Goal: Transaction & Acquisition: Purchase product/service

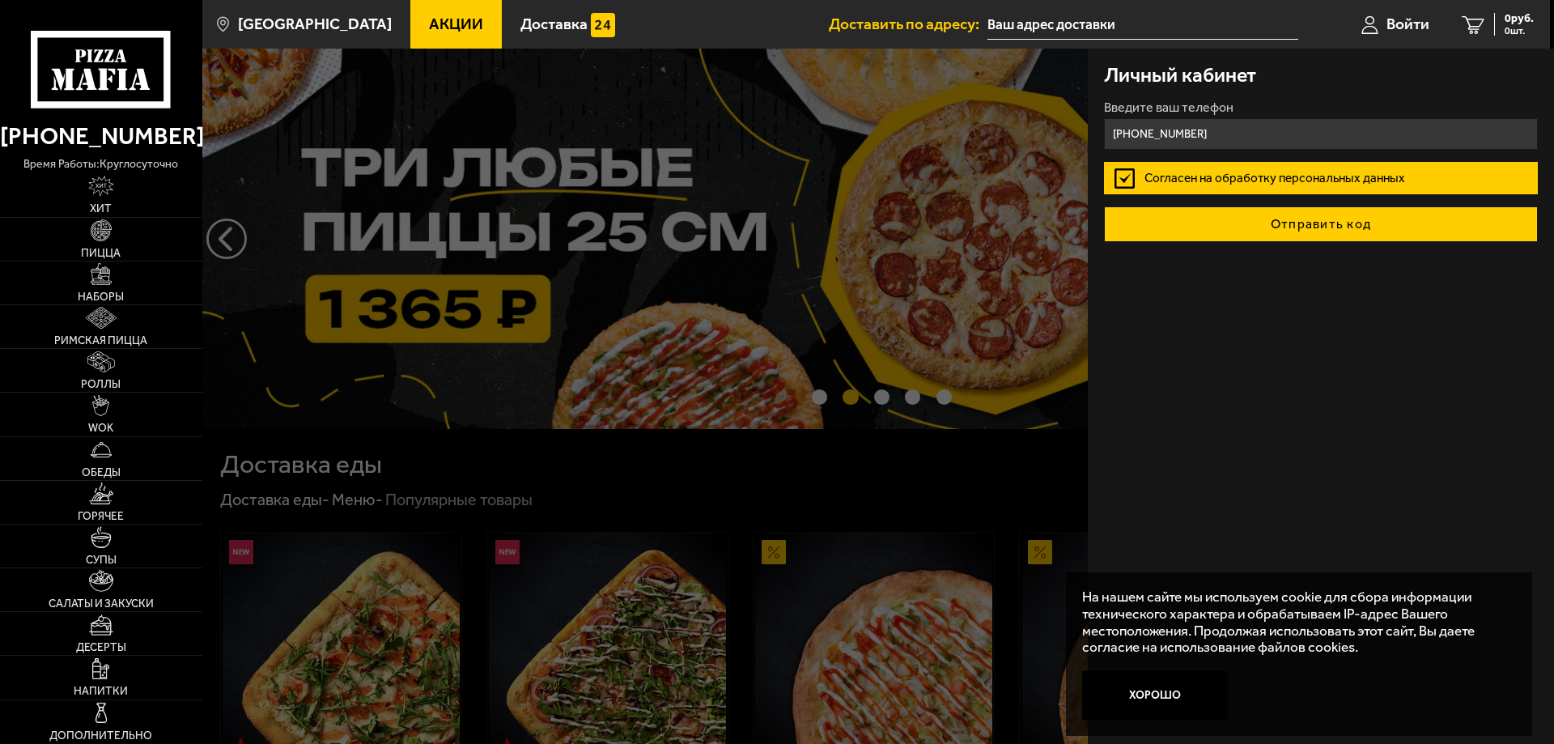
type input "[PHONE_NUMBER]"
click at [1274, 220] on button "Отправить код" at bounding box center [1321, 224] width 434 height 36
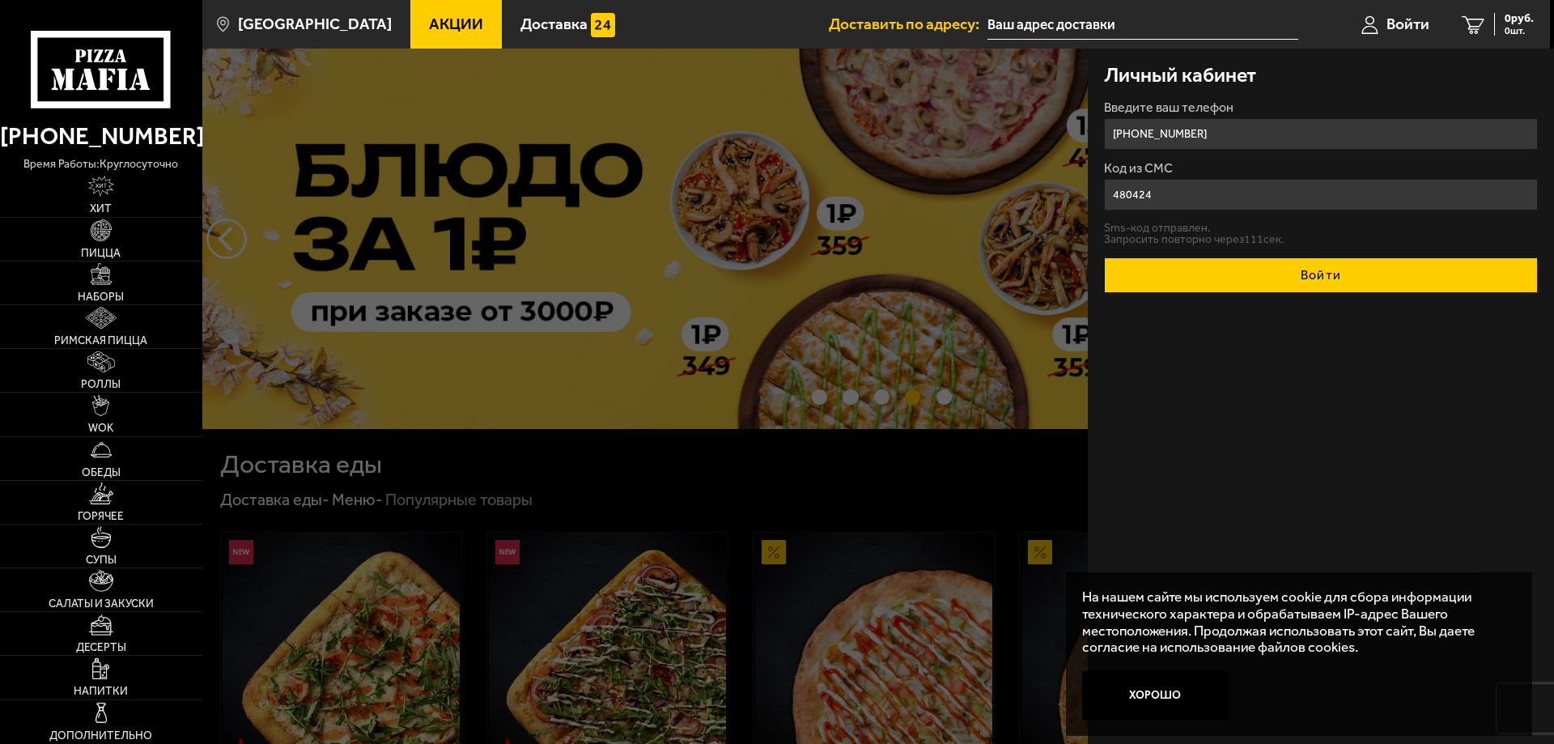
type input "480424"
click at [1247, 272] on button "Войти" at bounding box center [1321, 275] width 434 height 36
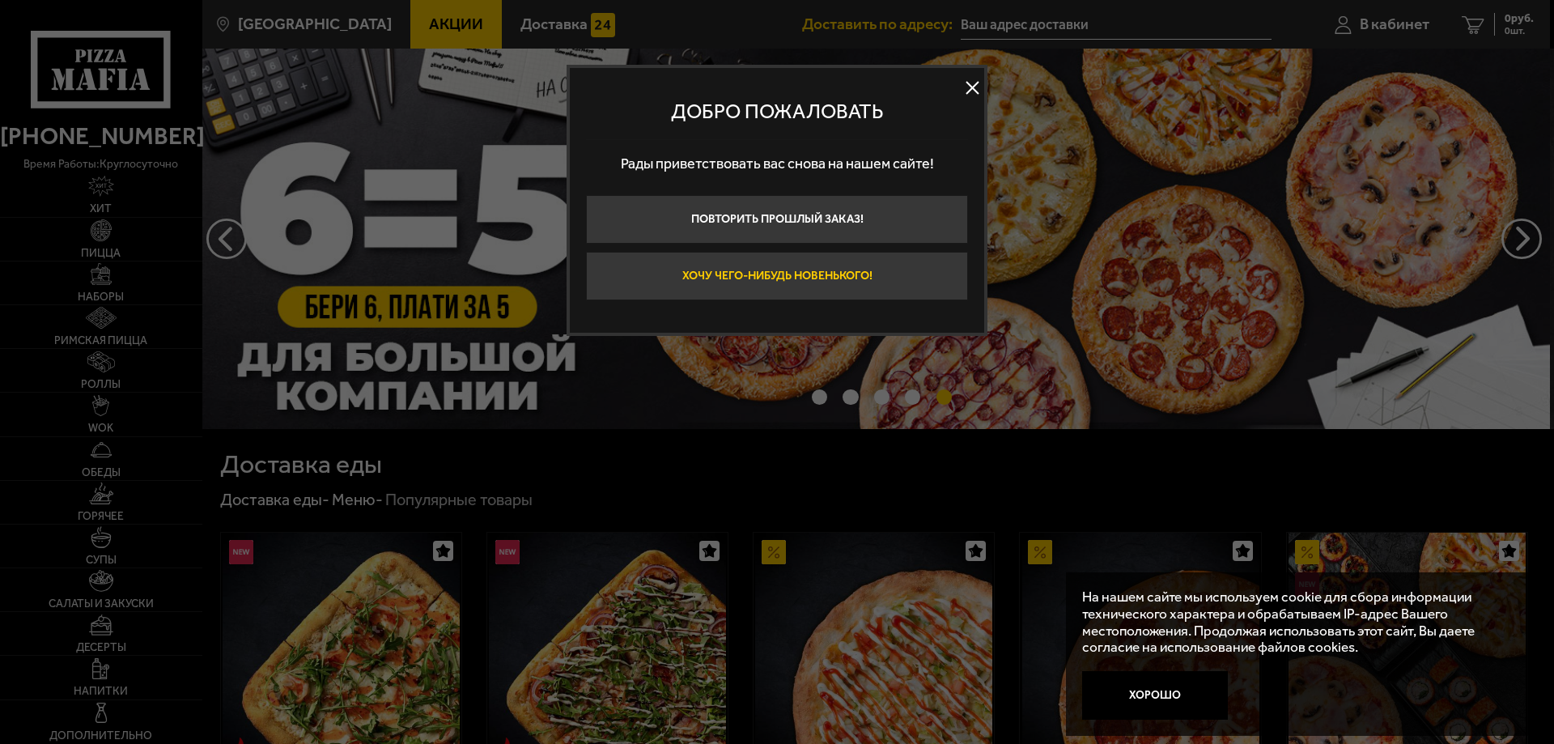
click at [760, 279] on button "Хочу чего-нибудь новенького!" at bounding box center [777, 276] width 382 height 49
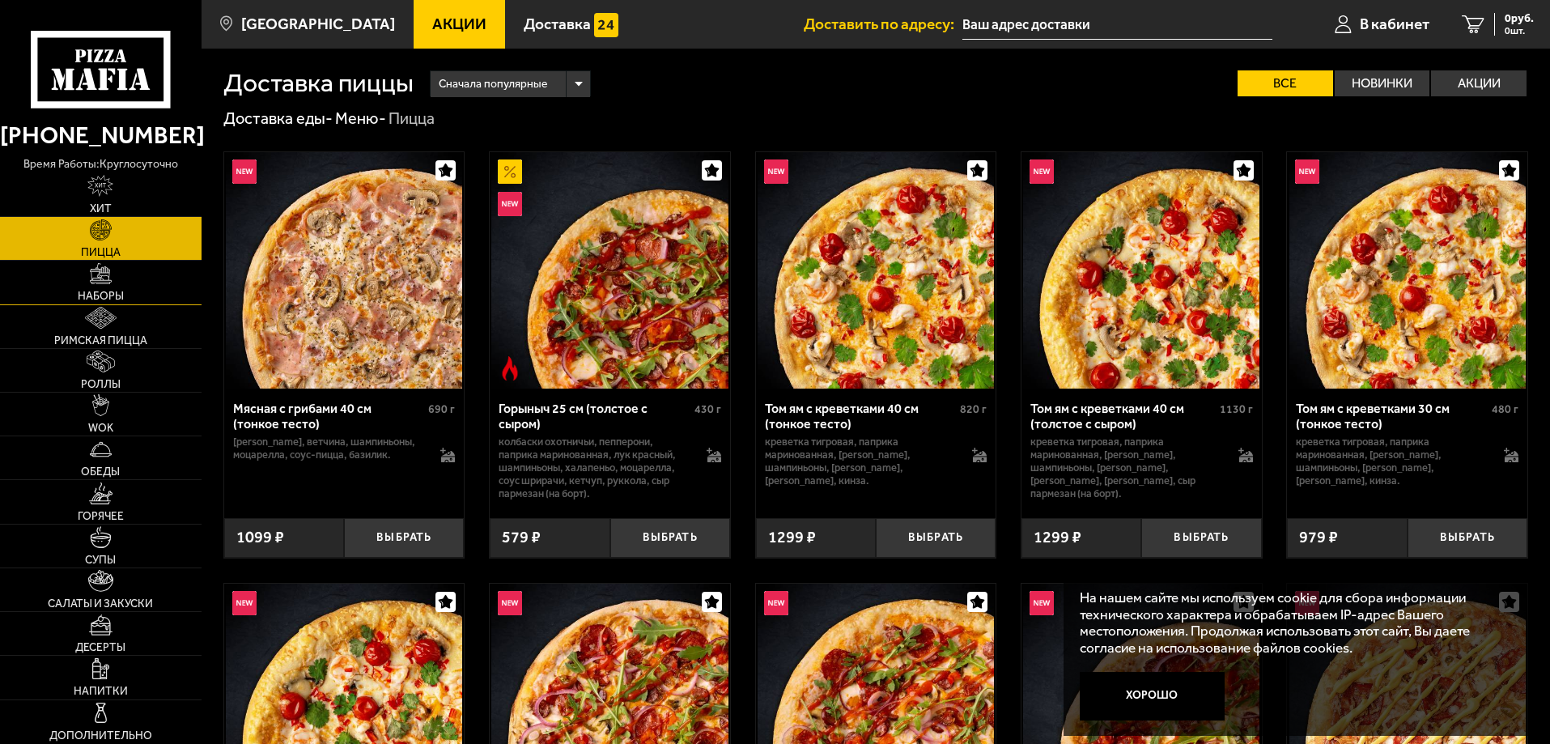
click at [104, 267] on img at bounding box center [101, 274] width 22 height 22
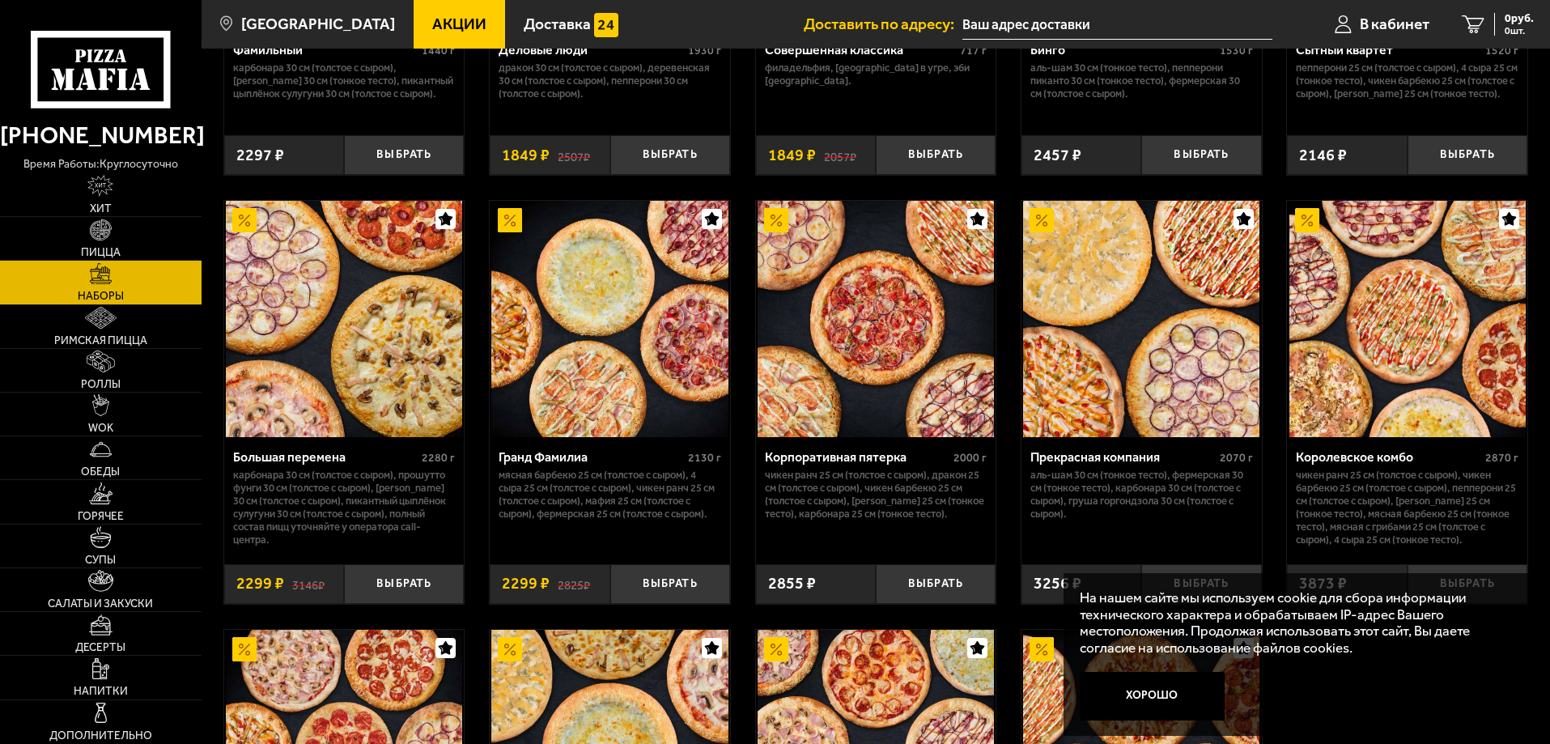
scroll to position [2023, 0]
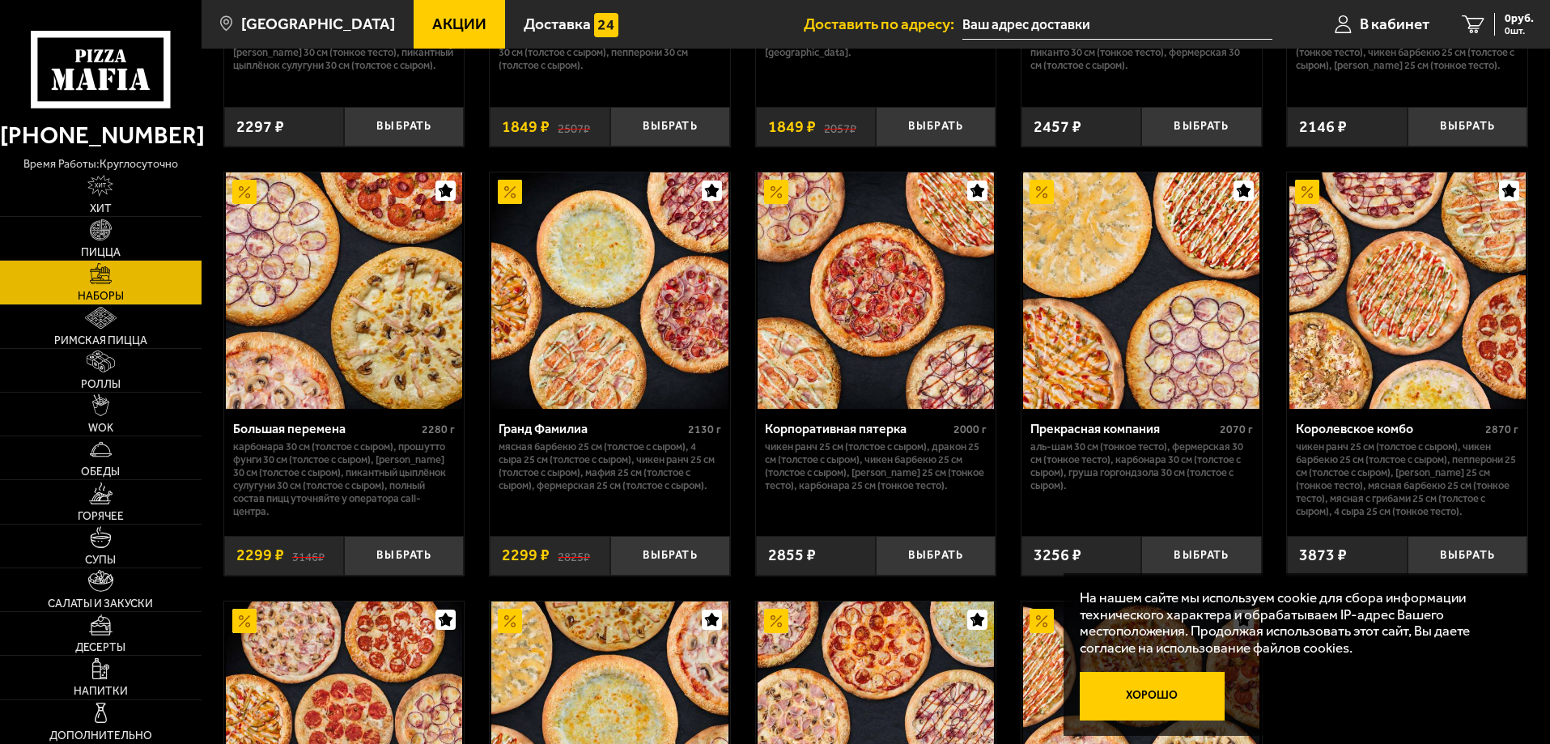
click at [1153, 695] on button "Хорошо" at bounding box center [1153, 696] width 146 height 49
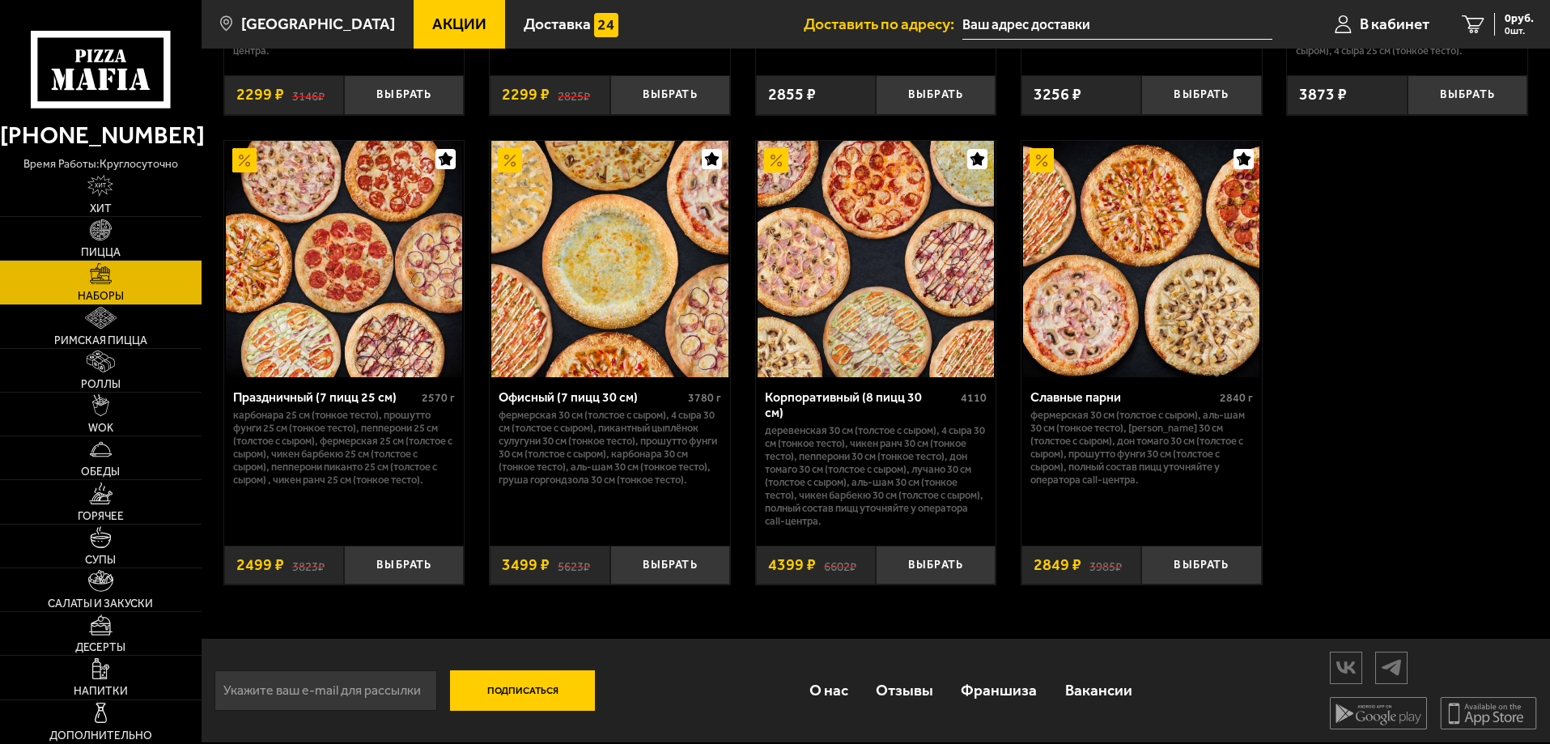
scroll to position [2530, 0]
drag, startPoint x: 775, startPoint y: 551, endPoint x: 799, endPoint y: 557, distance: 24.1
click at [799, 557] on span "4399 ₽" at bounding box center [792, 565] width 48 height 16
drag, startPoint x: 499, startPoint y: 554, endPoint x: 543, endPoint y: 567, distance: 46.1
click at [543, 567] on div "5623 ₽ 3499 ₽" at bounding box center [550, 565] width 120 height 40
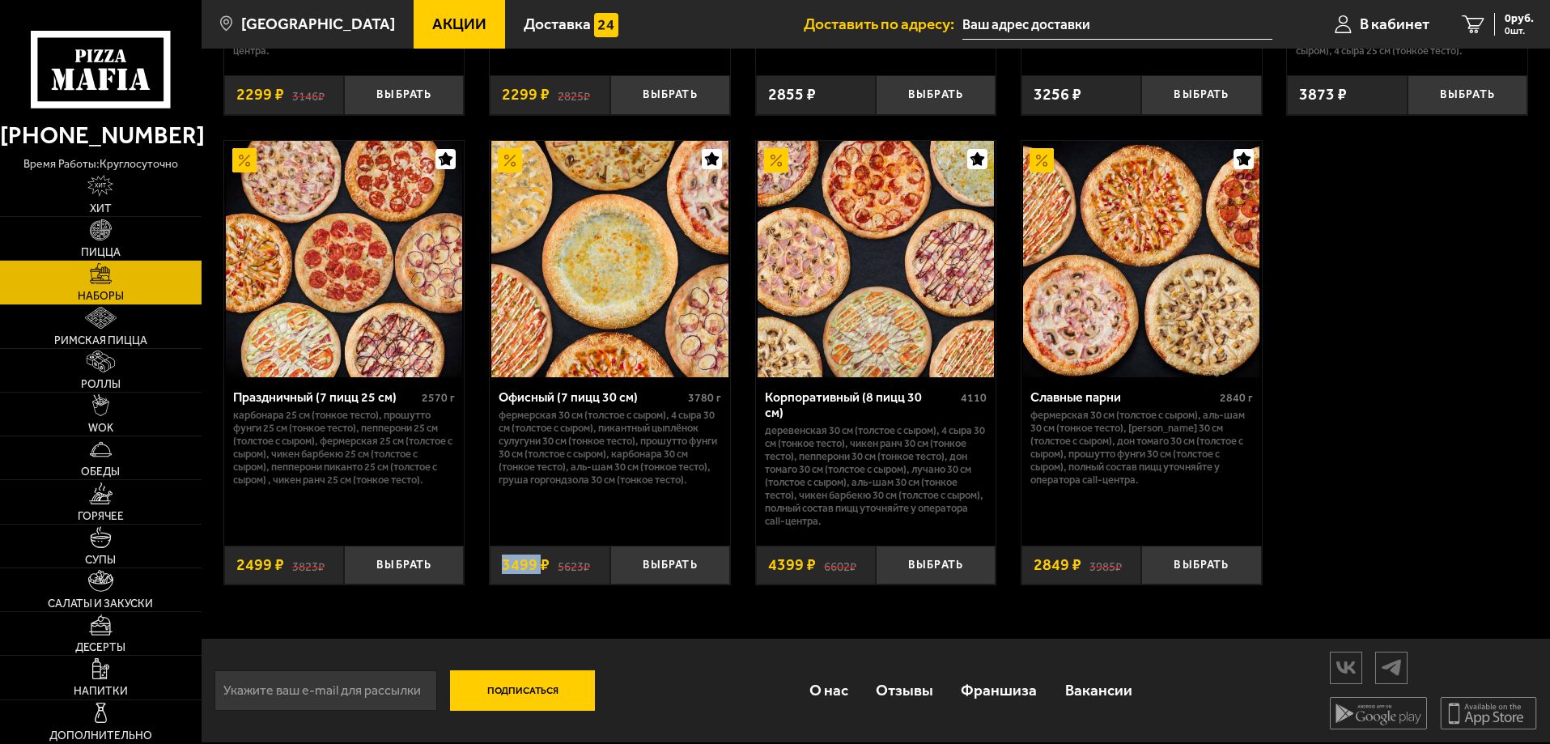
click at [542, 557] on span "3499 ₽" at bounding box center [526, 565] width 48 height 16
click at [504, 557] on span "3499 ₽" at bounding box center [526, 565] width 48 height 16
drag, startPoint x: 502, startPoint y: 550, endPoint x: 560, endPoint y: 553, distance: 58.4
click at [560, 553] on div "5623 ₽ 3499 ₽" at bounding box center [550, 565] width 120 height 40
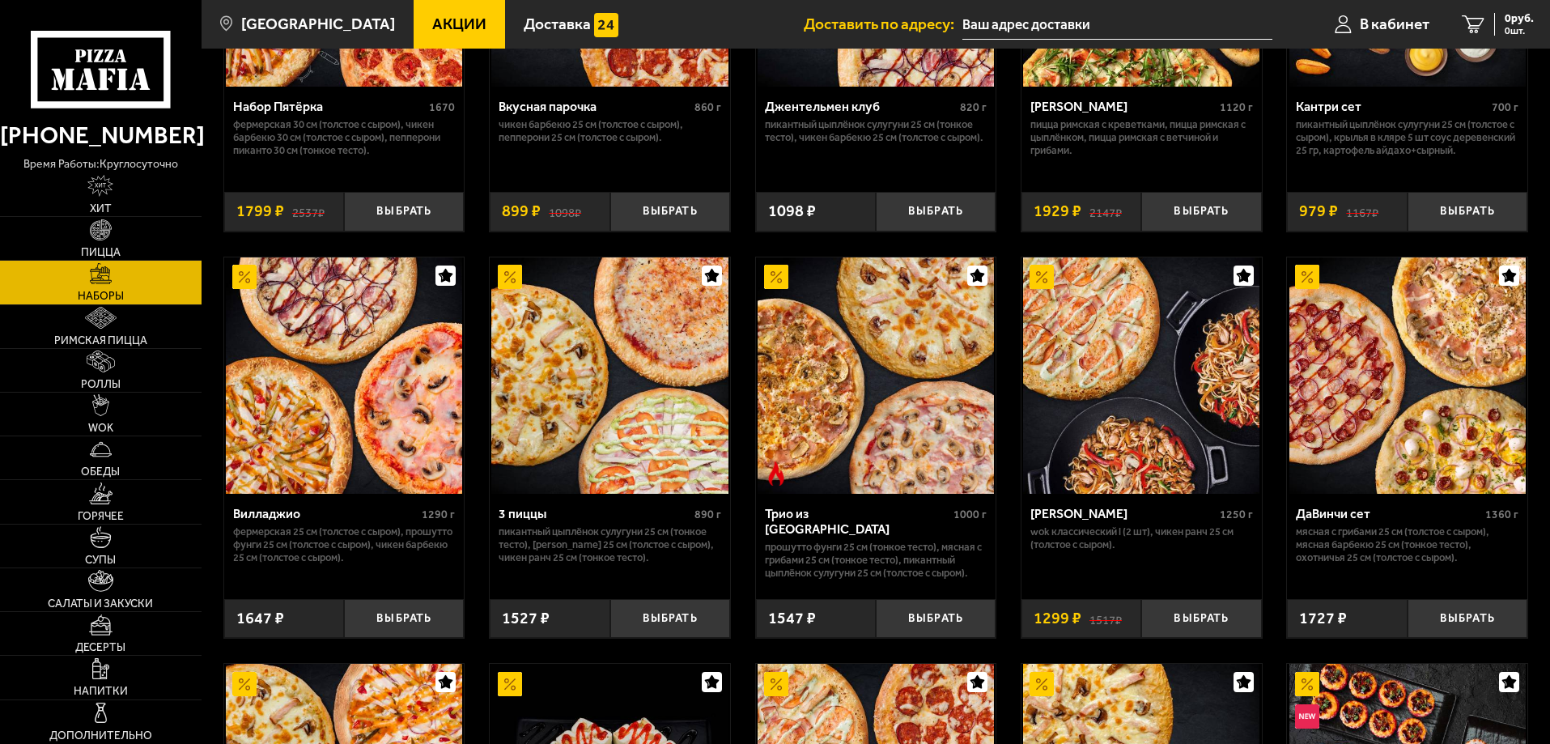
scroll to position [264, 0]
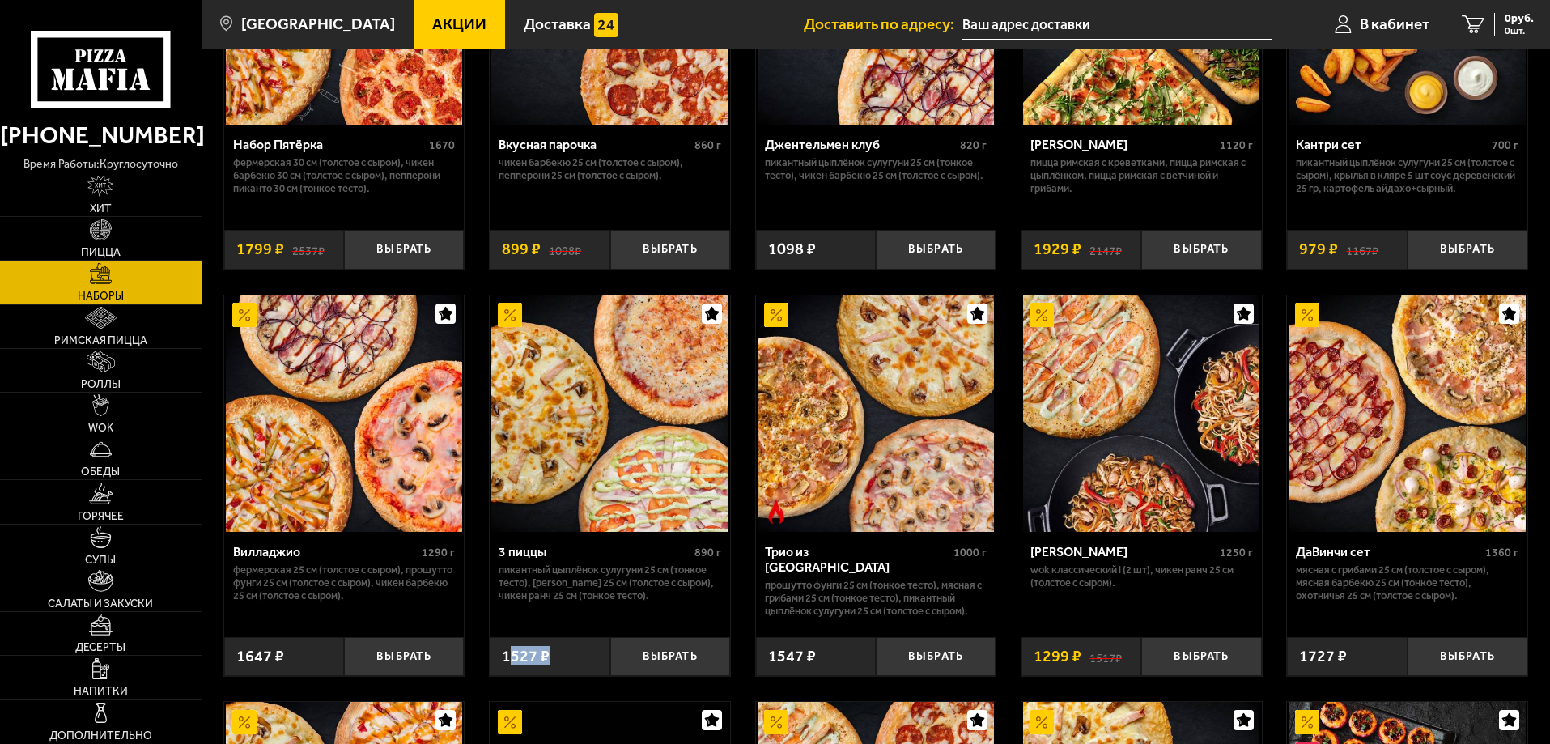
drag, startPoint x: 511, startPoint y: 655, endPoint x: 555, endPoint y: 680, distance: 51.1
click at [618, 588] on p "Пикантный цыплёнок сулугуни 25 см (тонкое тесто), [PERSON_NAME] 25 см (толстое …" at bounding box center [610, 582] width 223 height 39
drag, startPoint x: 524, startPoint y: 661, endPoint x: 539, endPoint y: 656, distance: 16.1
click at [539, 656] on span "1527 ₽" at bounding box center [526, 656] width 48 height 16
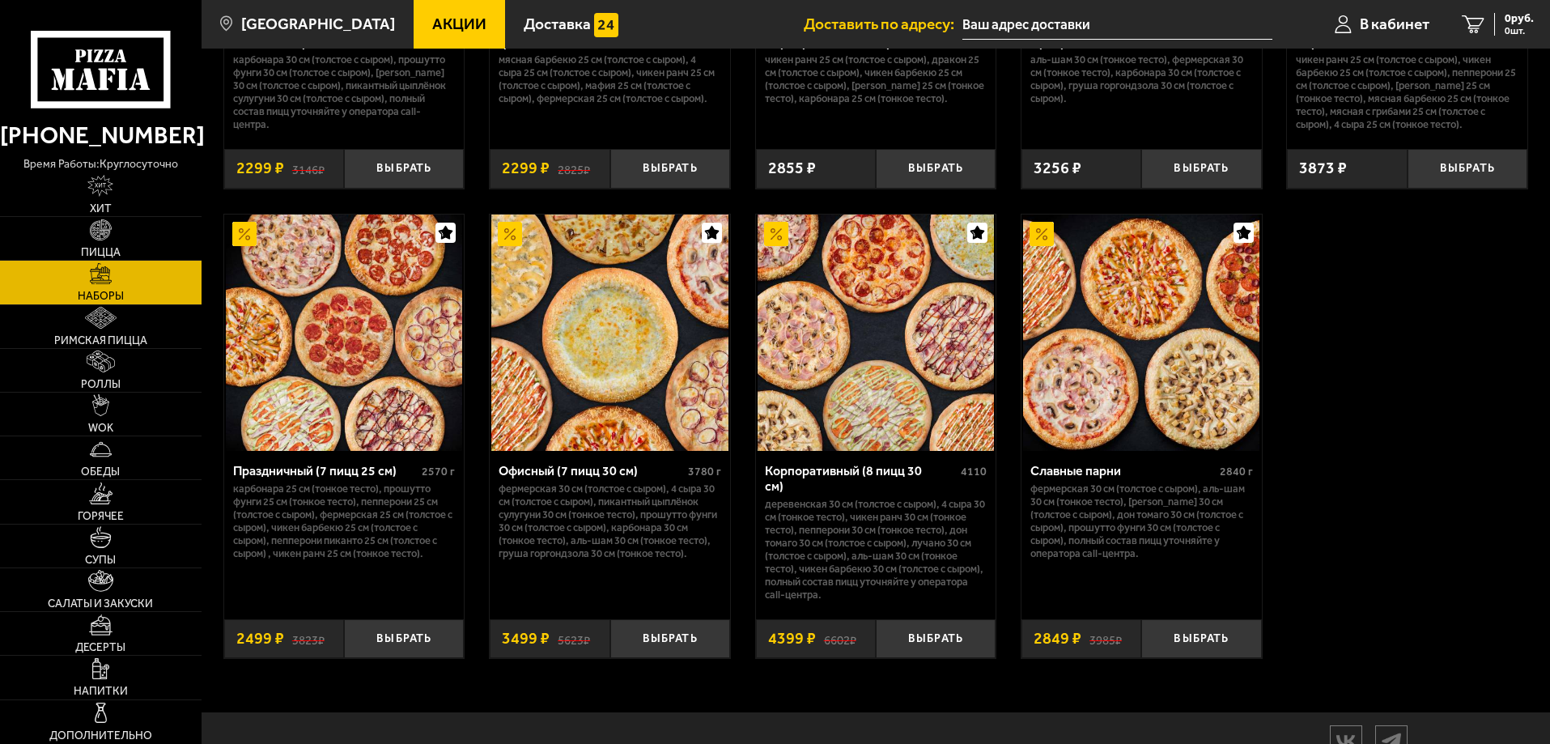
scroll to position [2530, 0]
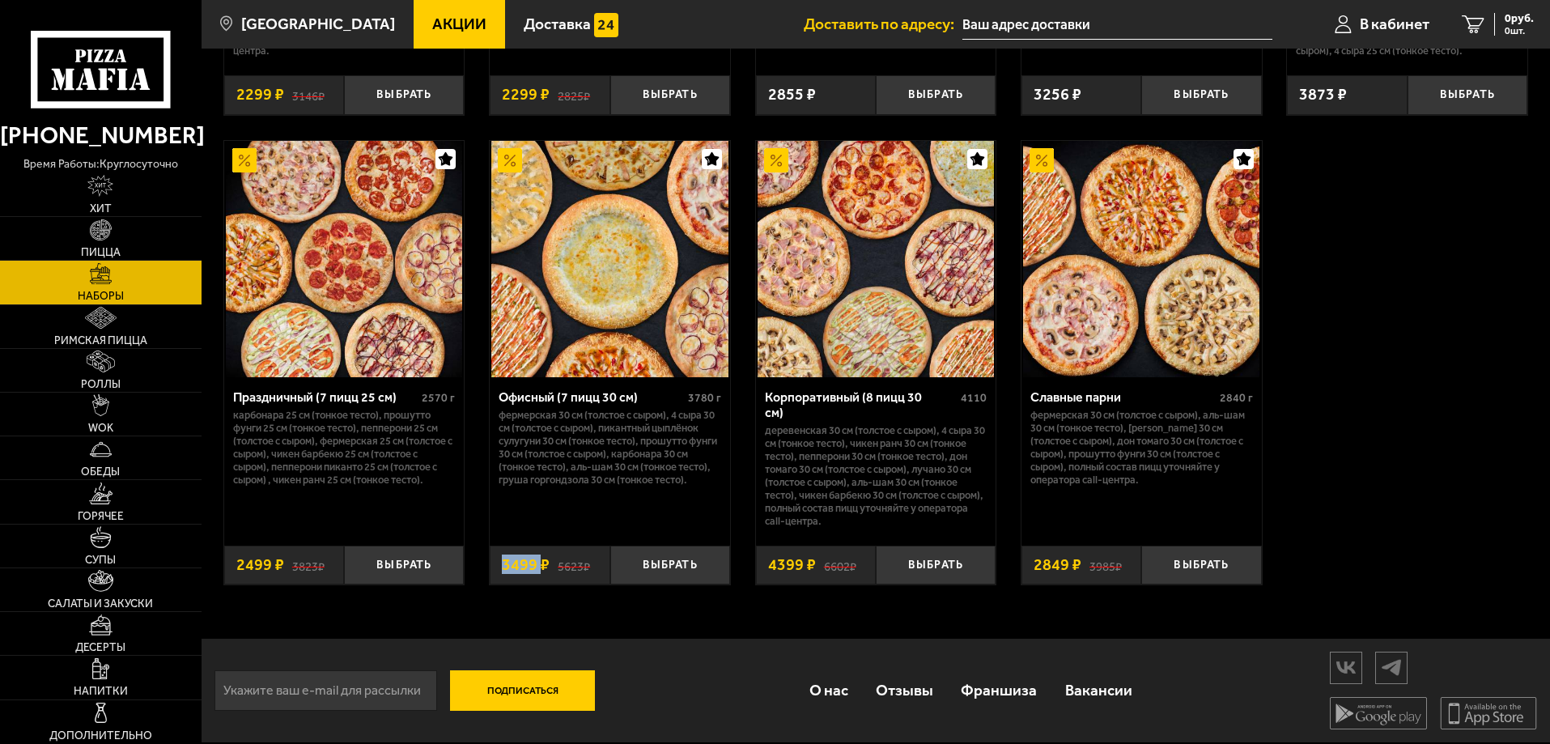
drag, startPoint x: 497, startPoint y: 546, endPoint x: 542, endPoint y: 551, distance: 45.6
click at [542, 551] on div "5623 ₽ 3499 ₽" at bounding box center [550, 565] width 120 height 40
click at [639, 439] on p "Фермерская 30 см (толстое с сыром), 4 сыра 30 см (толстое с сыром), Пикантный ц…" at bounding box center [610, 448] width 223 height 78
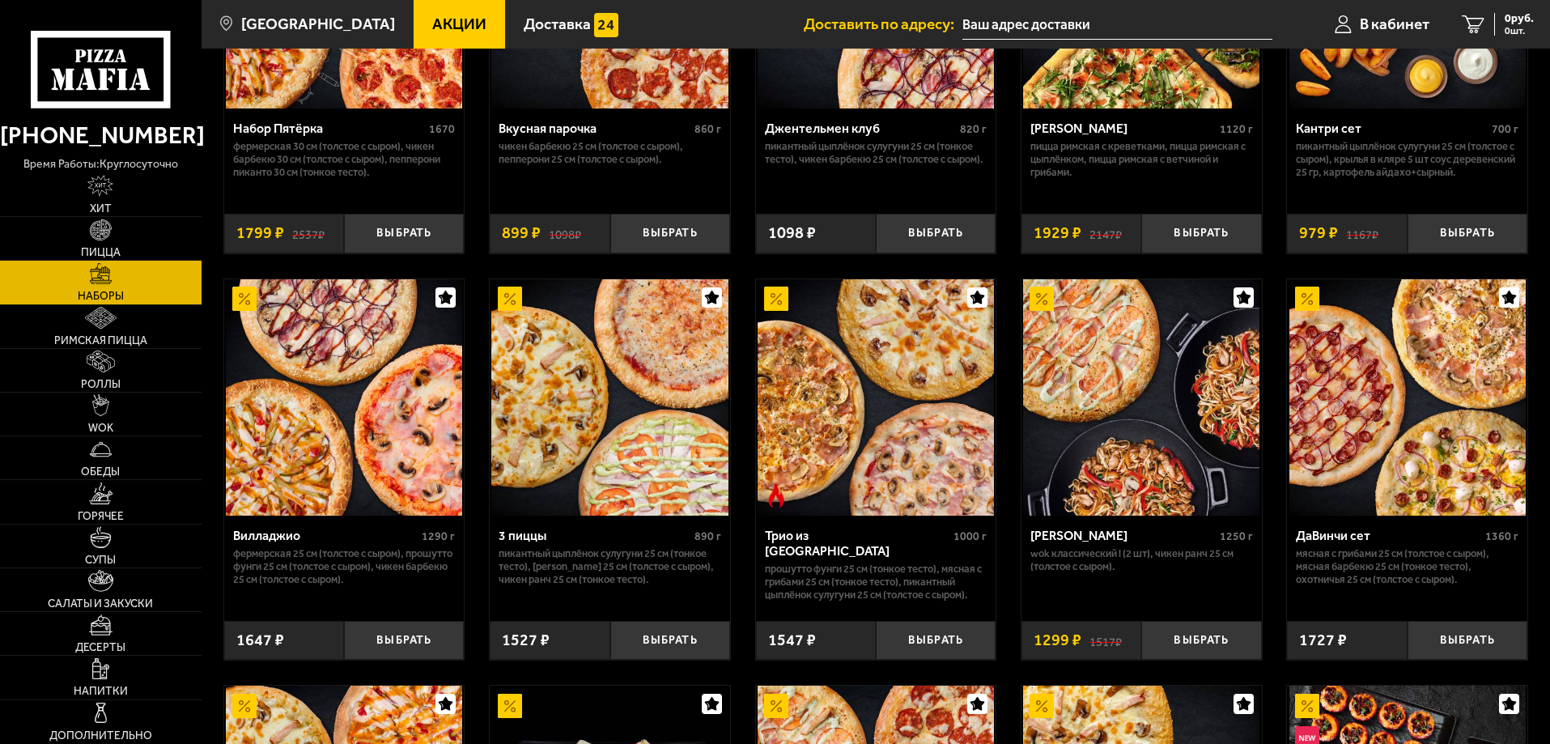
scroll to position [324, 0]
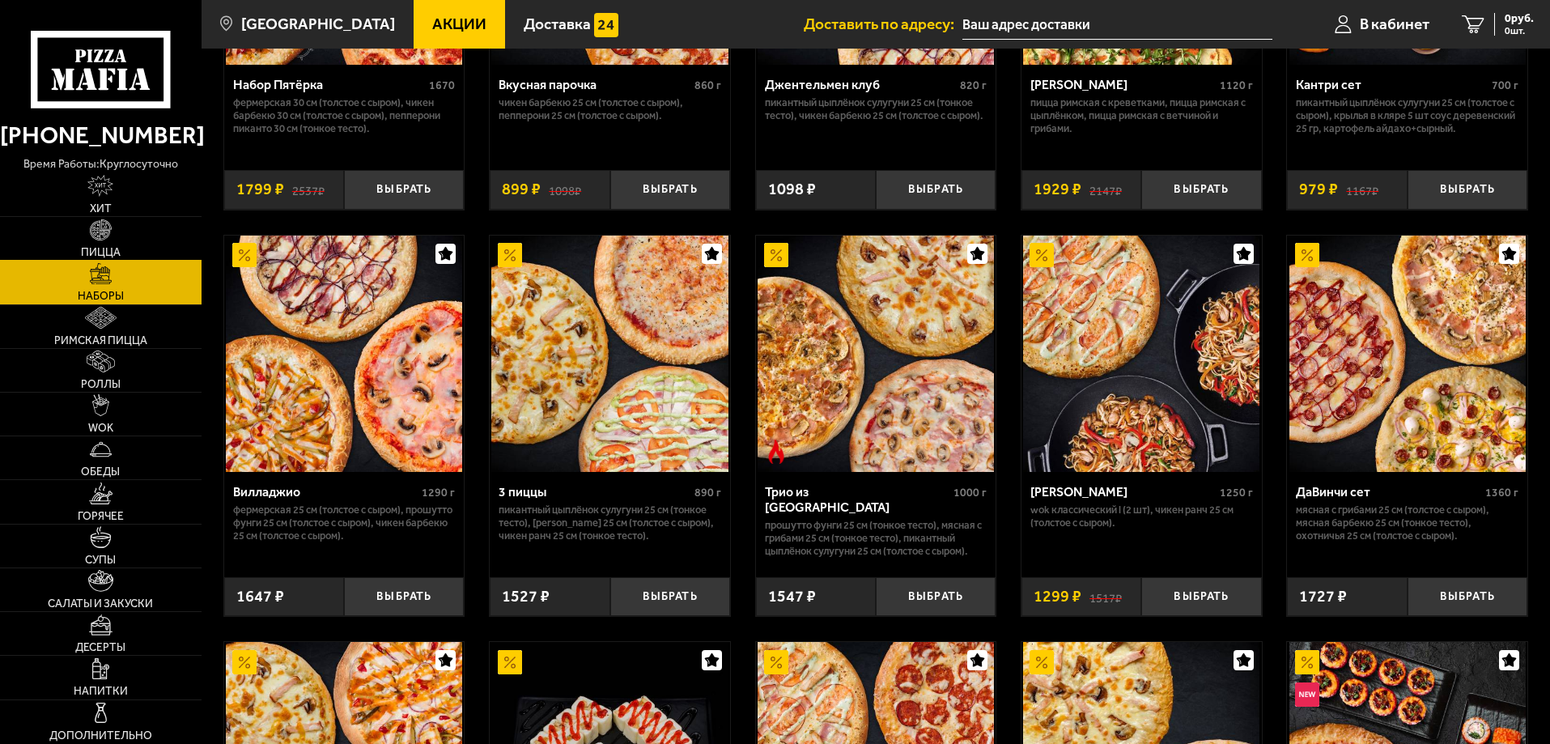
click at [98, 231] on img at bounding box center [101, 230] width 22 height 22
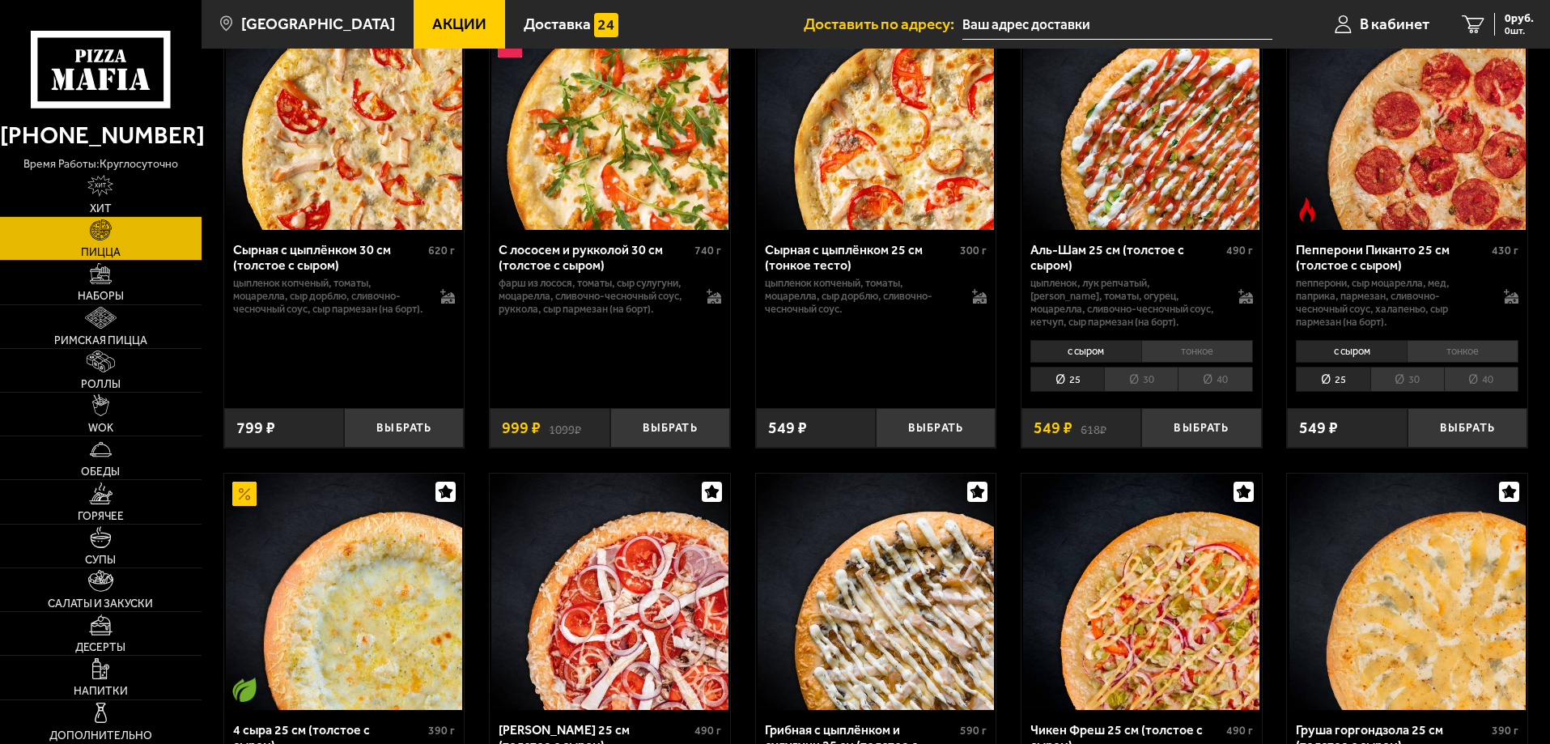
scroll to position [4047, 0]
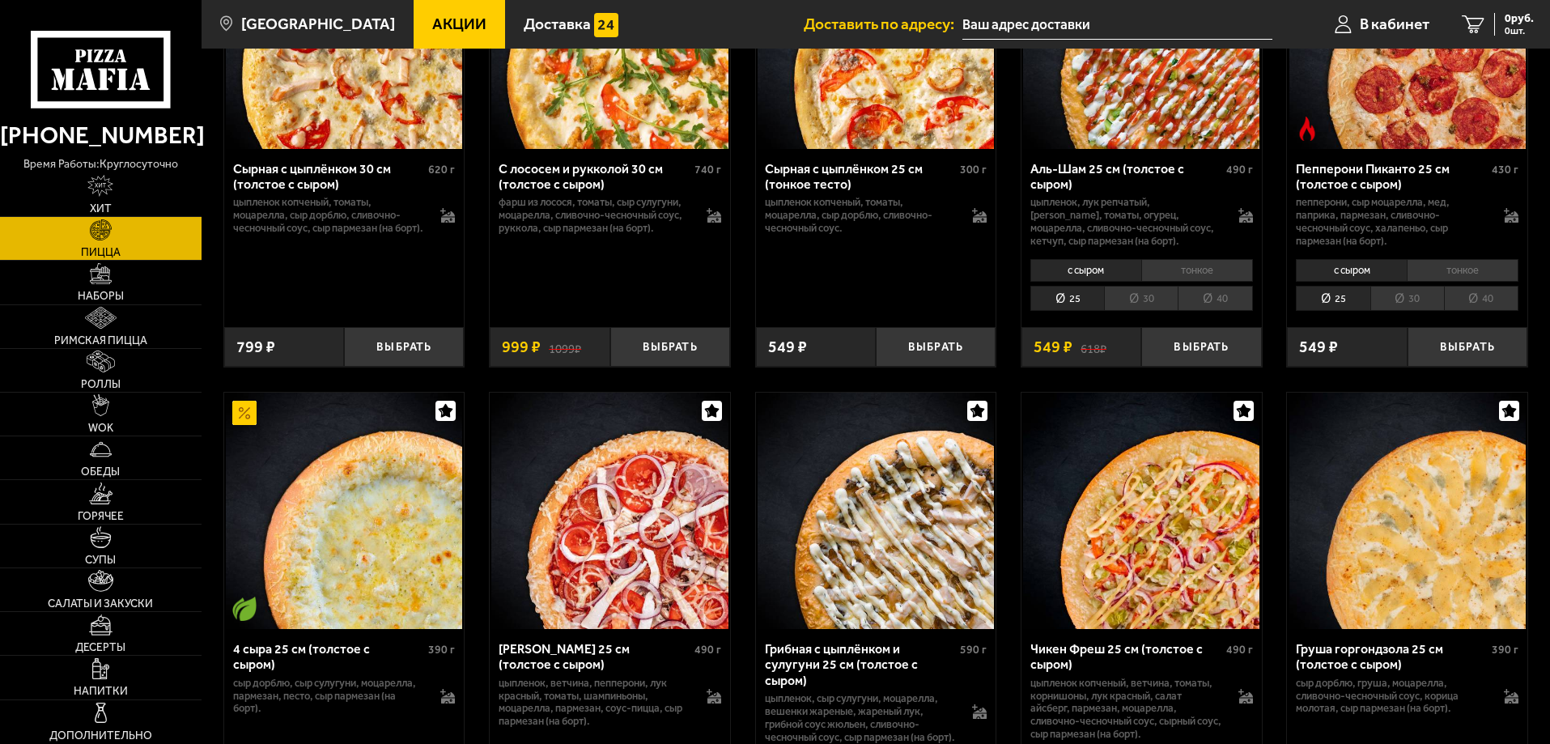
click at [1152, 311] on li "30" at bounding box center [1141, 298] width 74 height 25
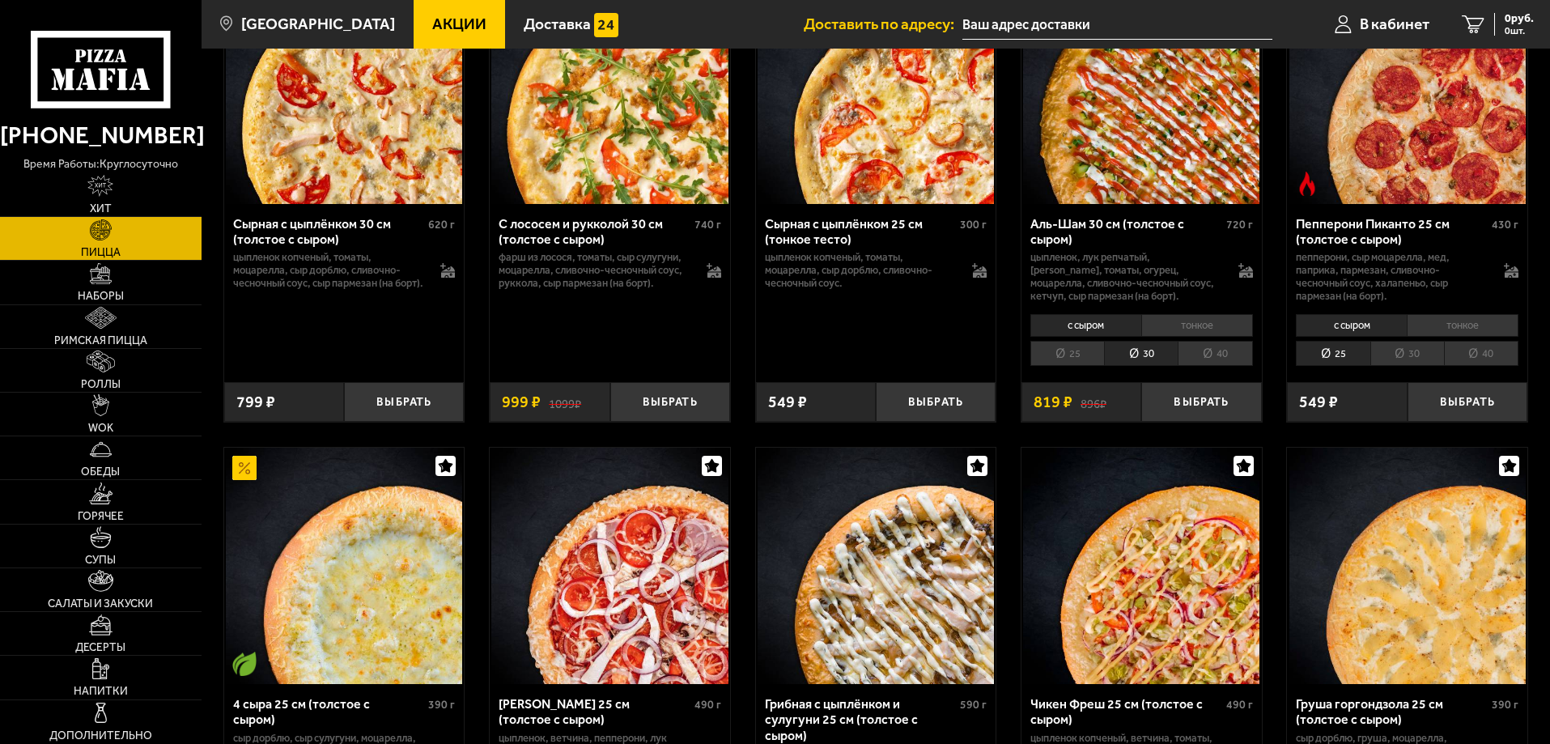
scroll to position [3966, 0]
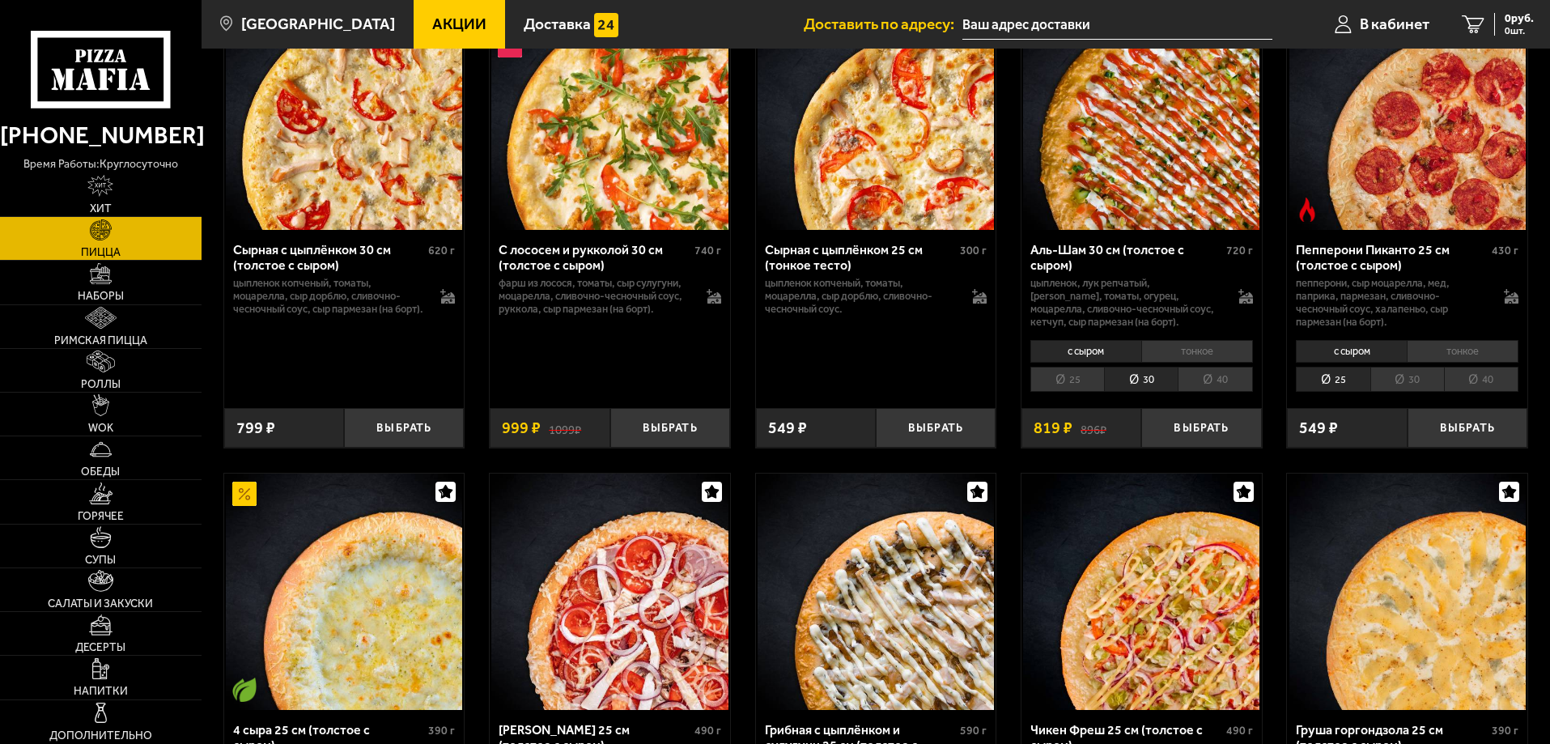
click at [1189, 363] on li "тонкое" at bounding box center [1197, 351] width 112 height 23
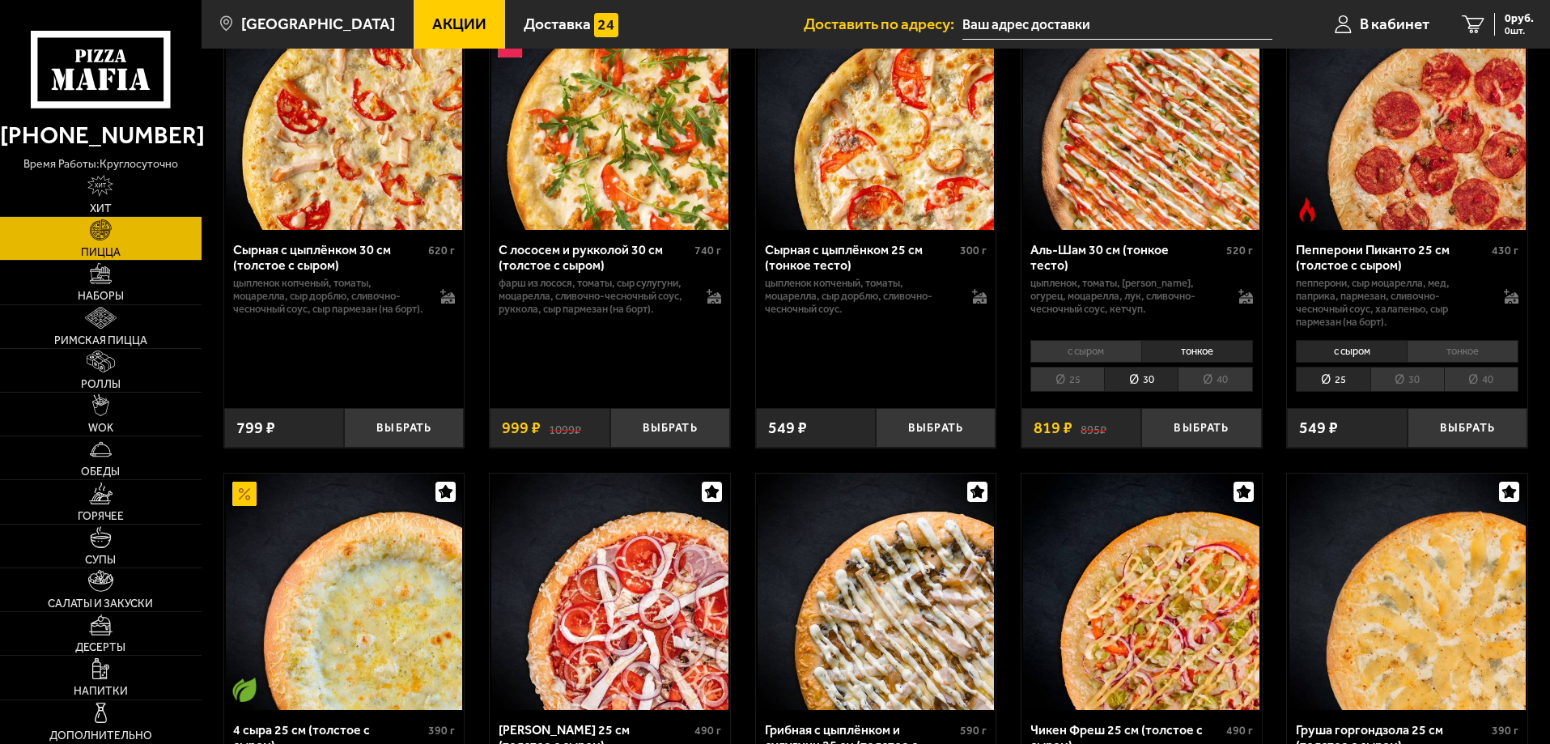
click at [1113, 363] on li "с сыром" at bounding box center [1085, 351] width 111 height 23
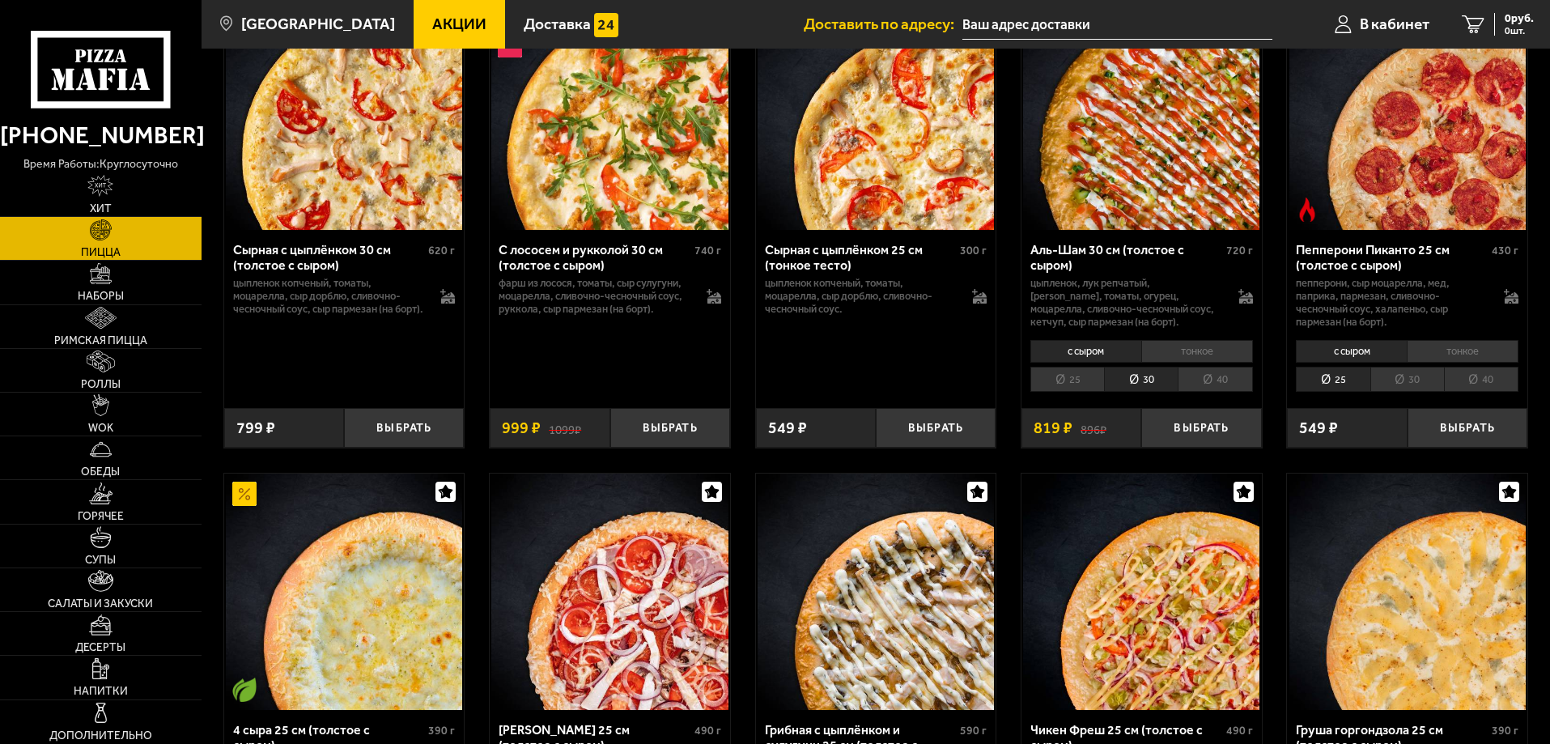
click at [1180, 363] on li "тонкое" at bounding box center [1197, 351] width 112 height 23
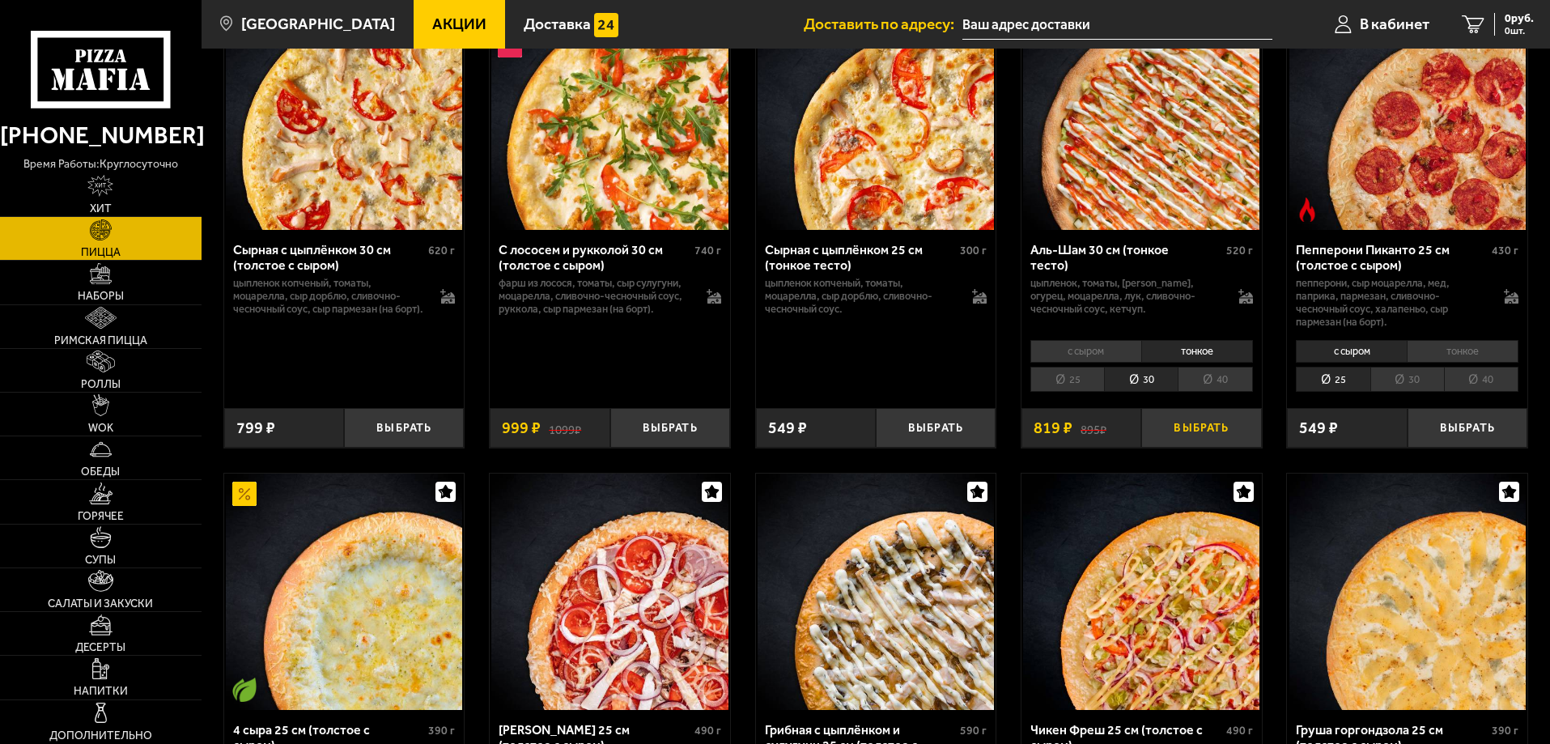
click at [1192, 448] on button "Выбрать" at bounding box center [1201, 428] width 120 height 40
click at [88, 278] on link "Наборы" at bounding box center [101, 282] width 202 height 43
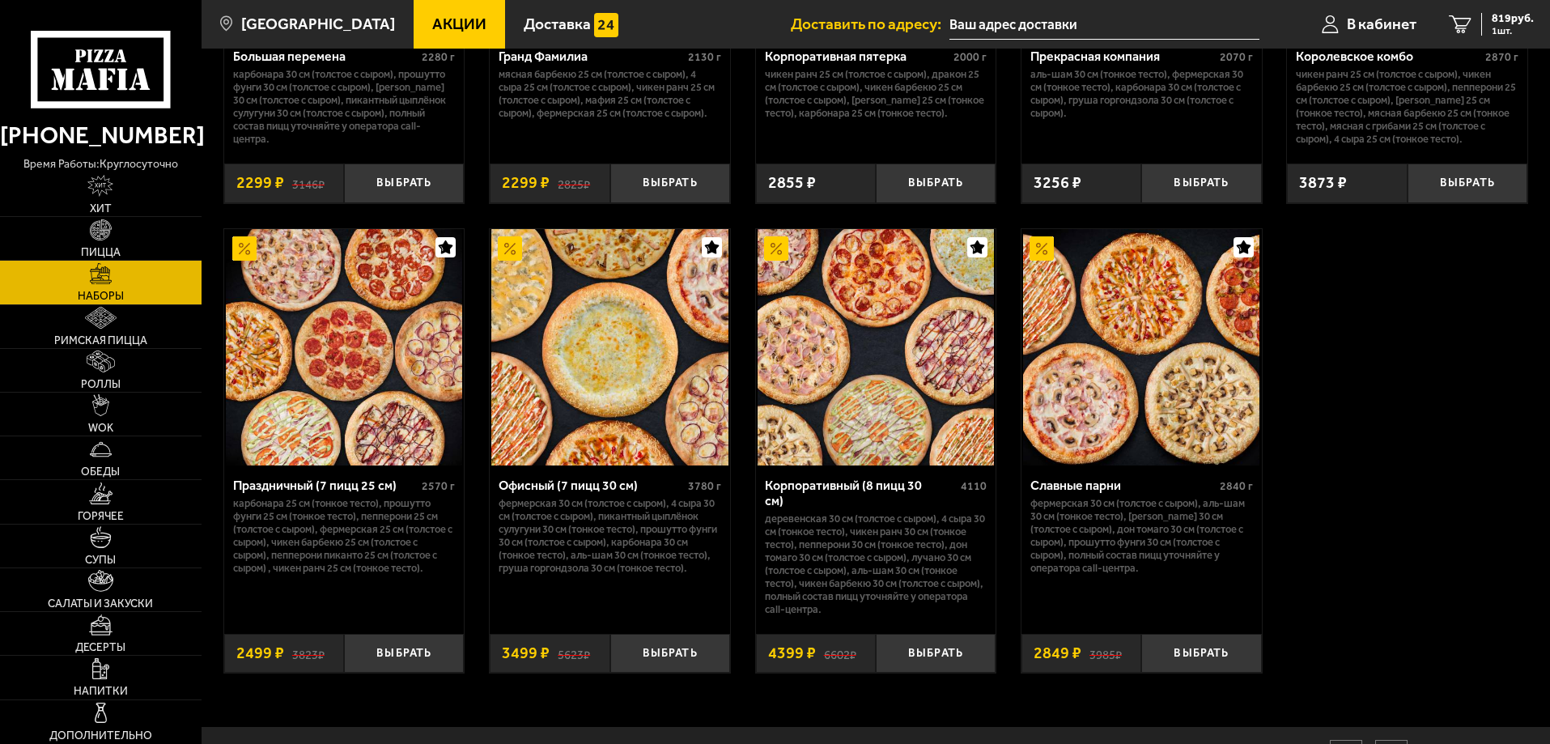
scroll to position [2368, 0]
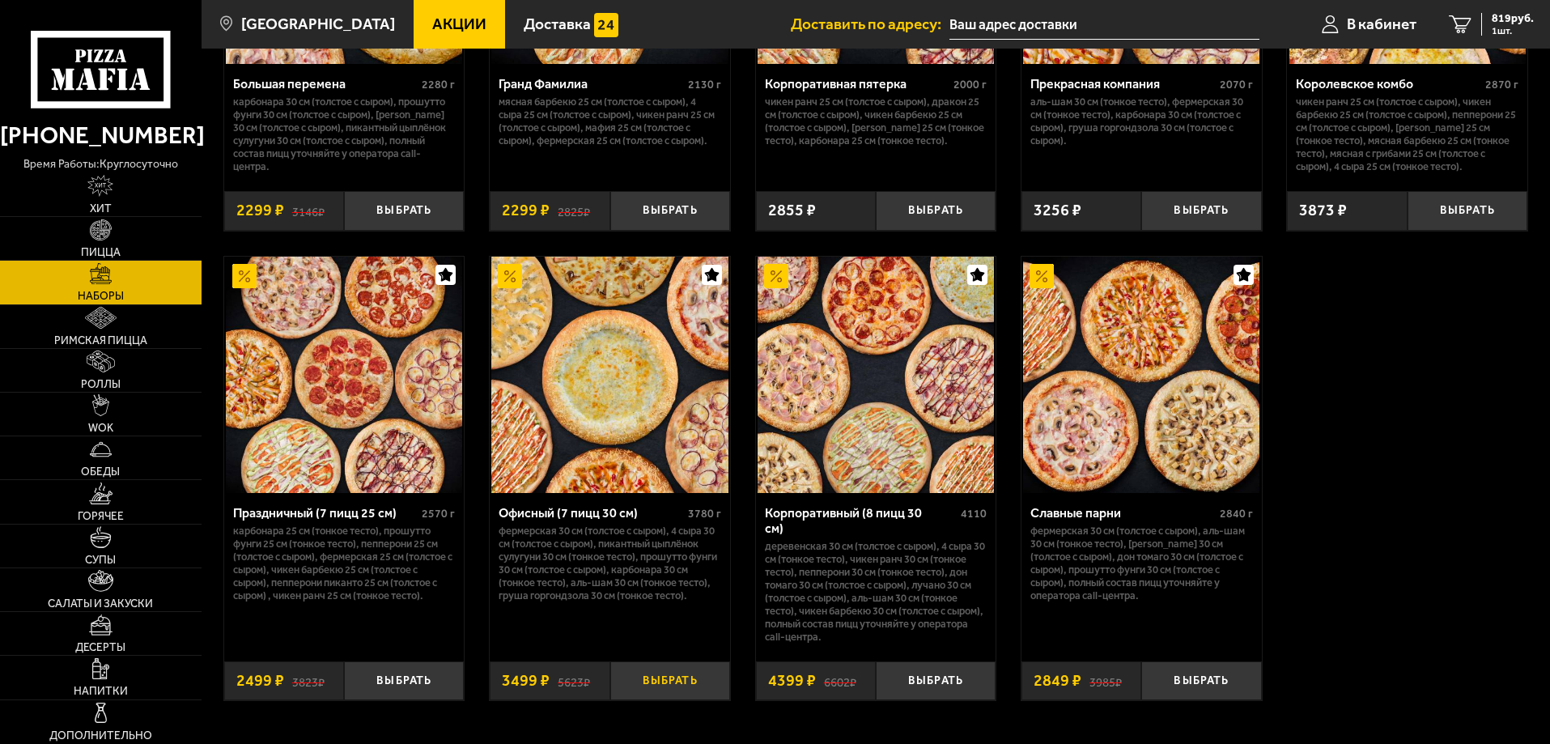
click at [666, 701] on button "Выбрать" at bounding box center [670, 681] width 120 height 40
click at [560, 520] on div "Офисный (7 пицц 30 см)" at bounding box center [591, 512] width 185 height 15
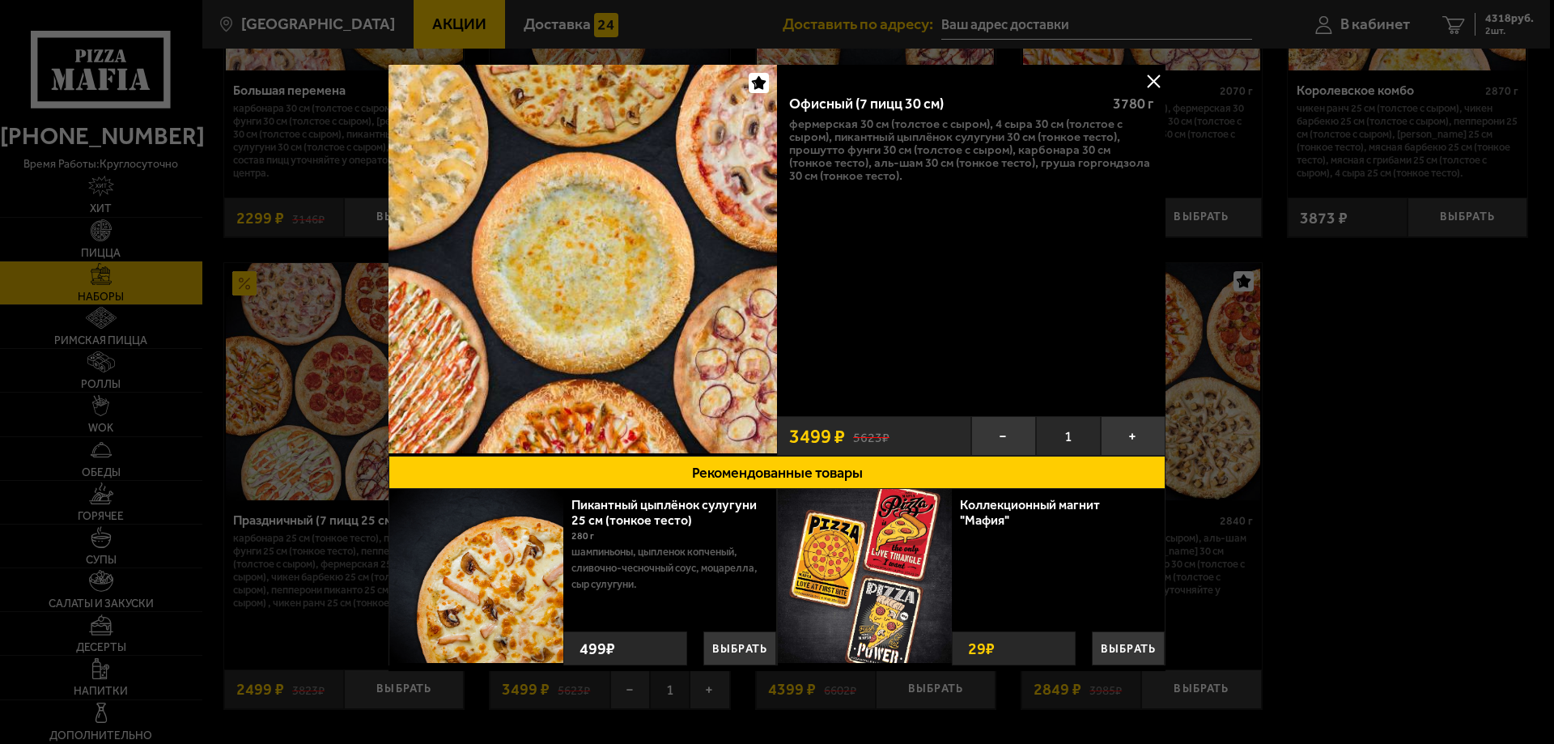
click at [1146, 76] on button at bounding box center [1153, 81] width 24 height 24
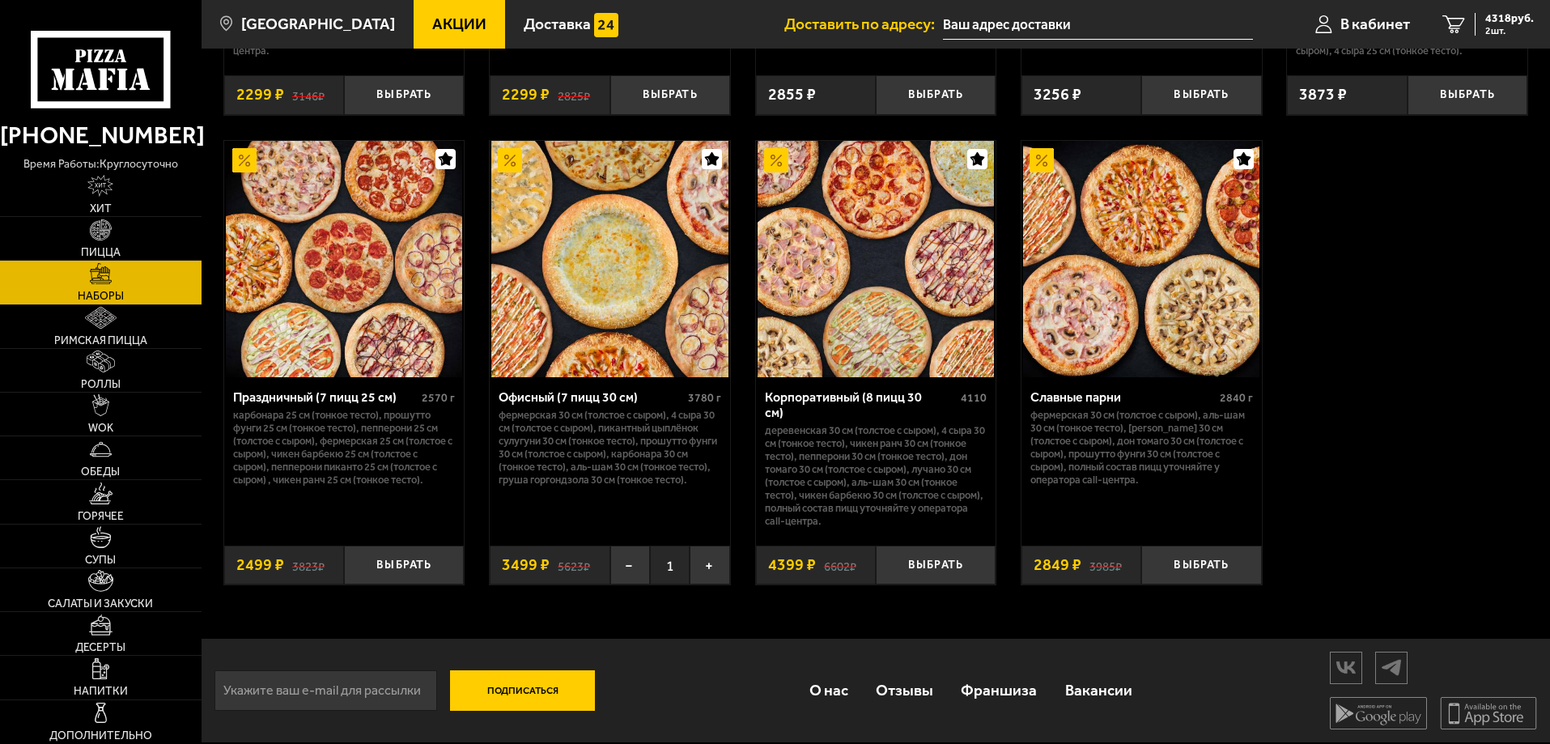
scroll to position [2530, 0]
click at [1487, 17] on span "4318 руб." at bounding box center [1509, 18] width 49 height 11
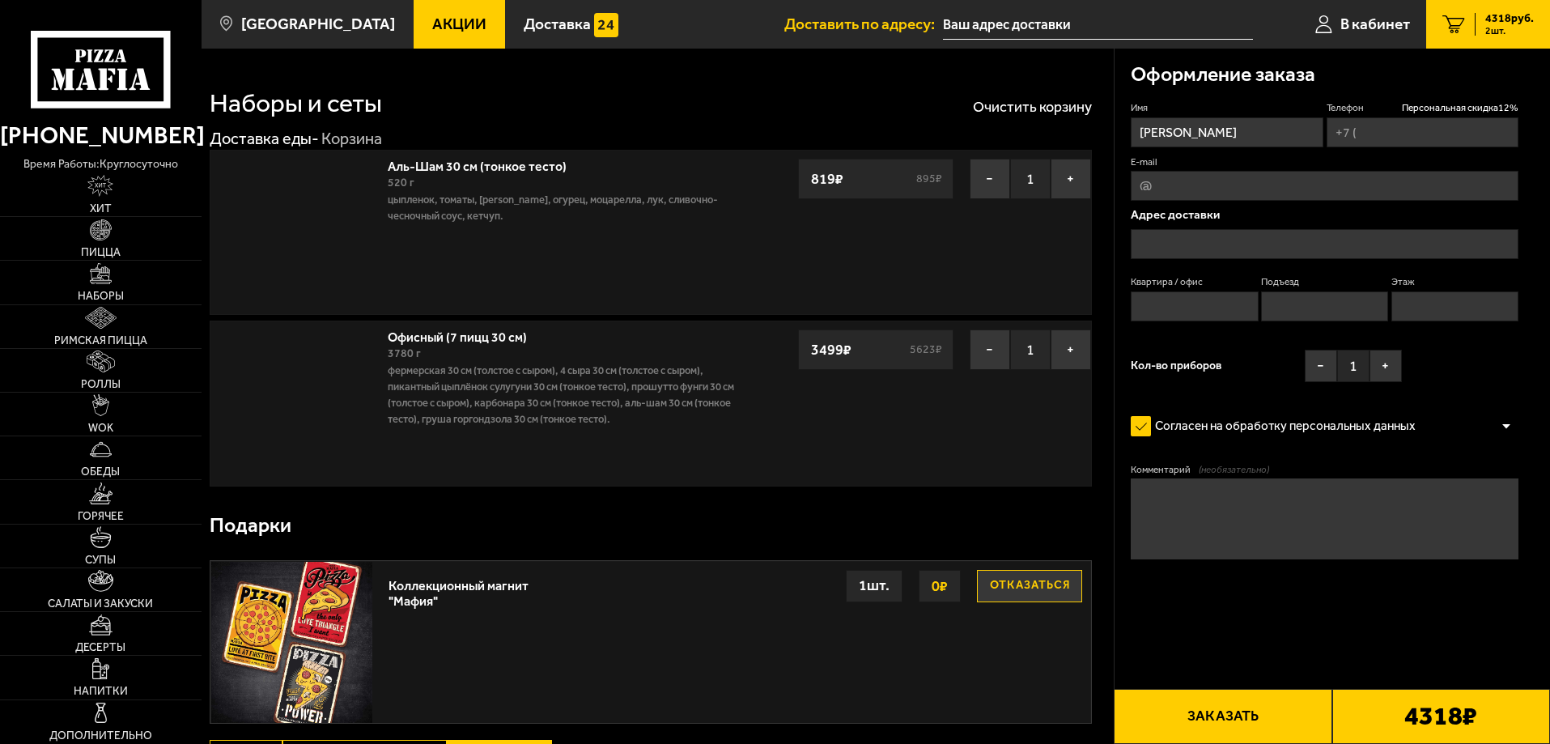
type input "[PHONE_NUMBER]"
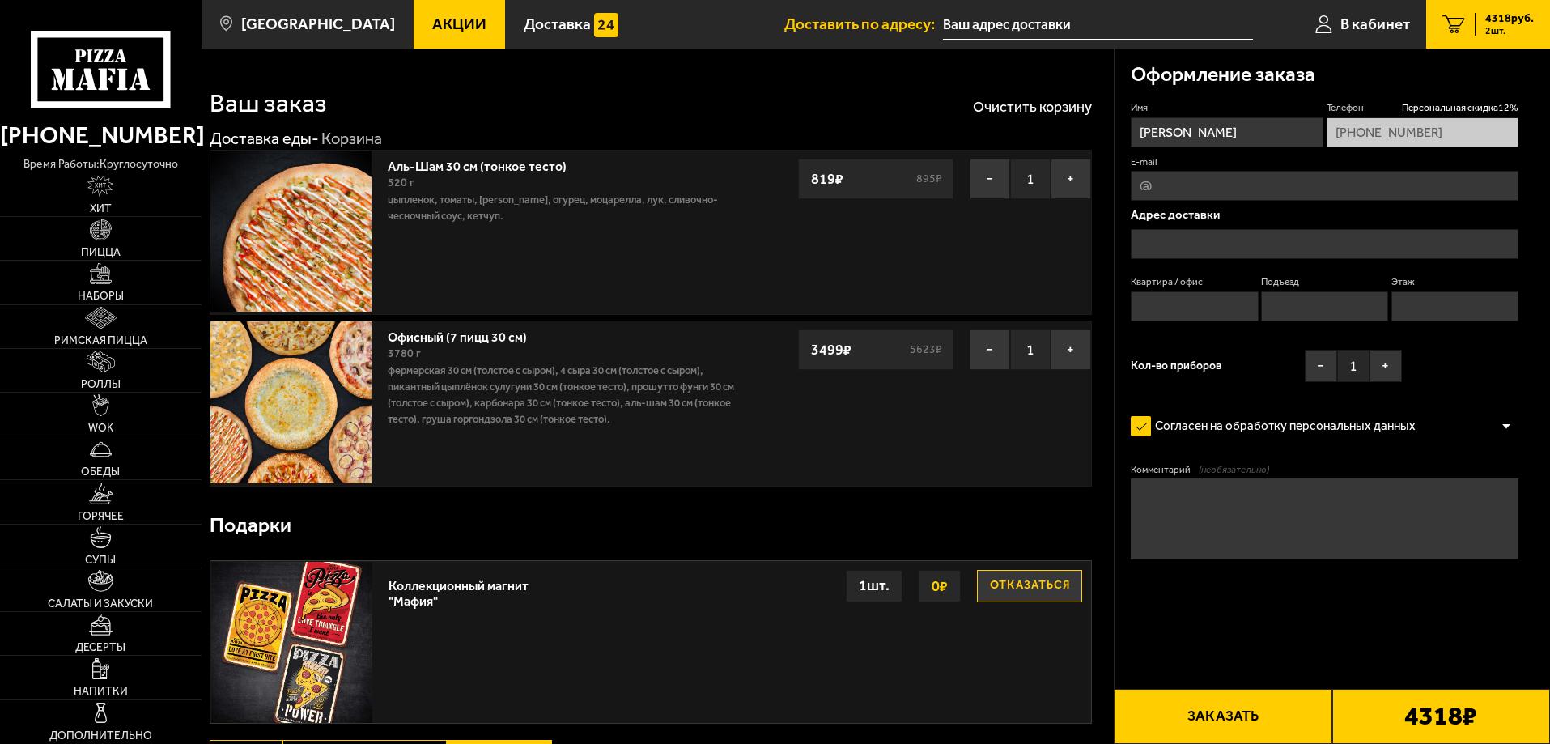
click at [1217, 247] on input "text" at bounding box center [1325, 244] width 388 height 30
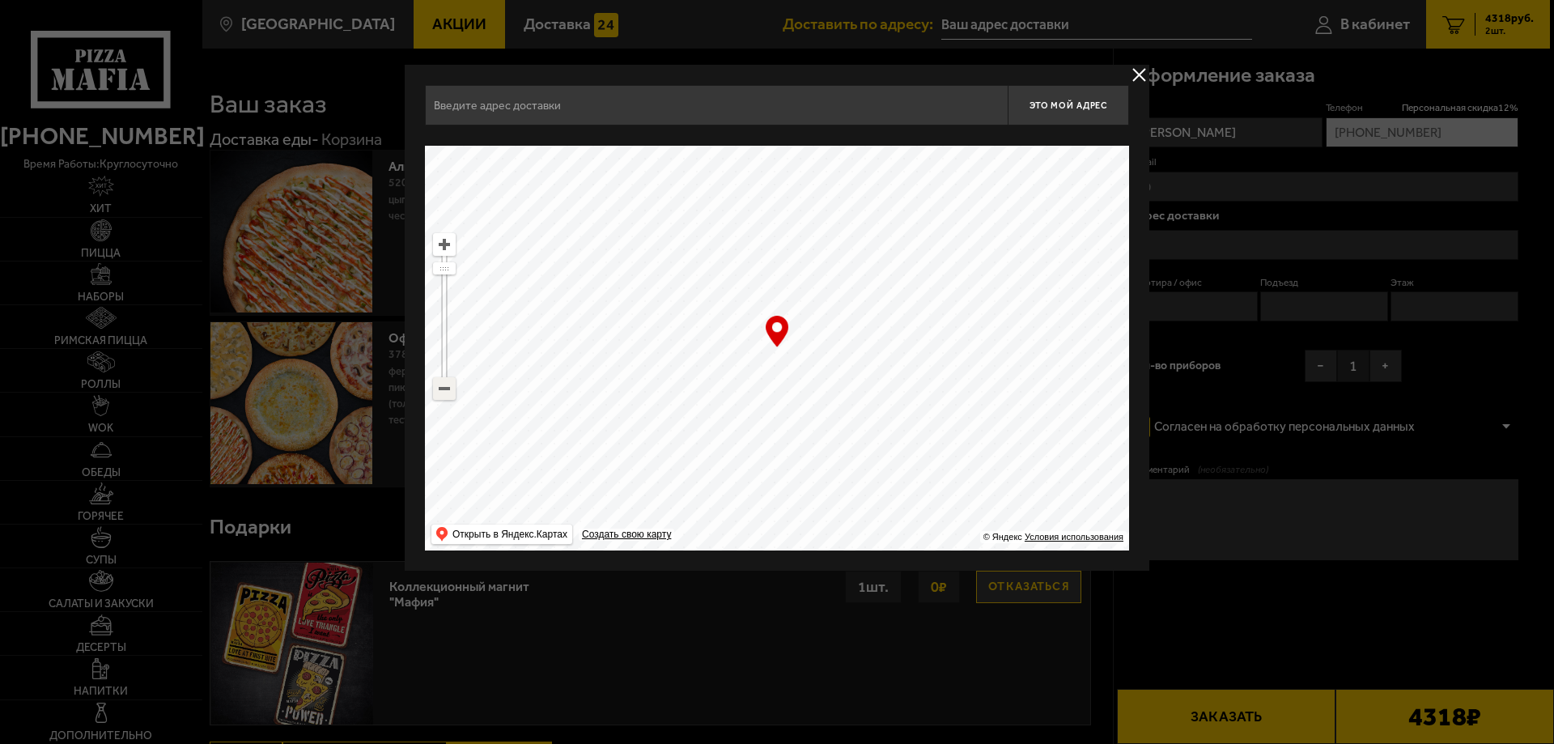
click at [439, 389] on ymaps at bounding box center [444, 388] width 21 height 21
drag, startPoint x: 826, startPoint y: 467, endPoint x: 731, endPoint y: 202, distance: 281.3
click at [731, 202] on ymaps at bounding box center [777, 348] width 704 height 405
drag, startPoint x: 813, startPoint y: 420, endPoint x: 756, endPoint y: 185, distance: 242.2
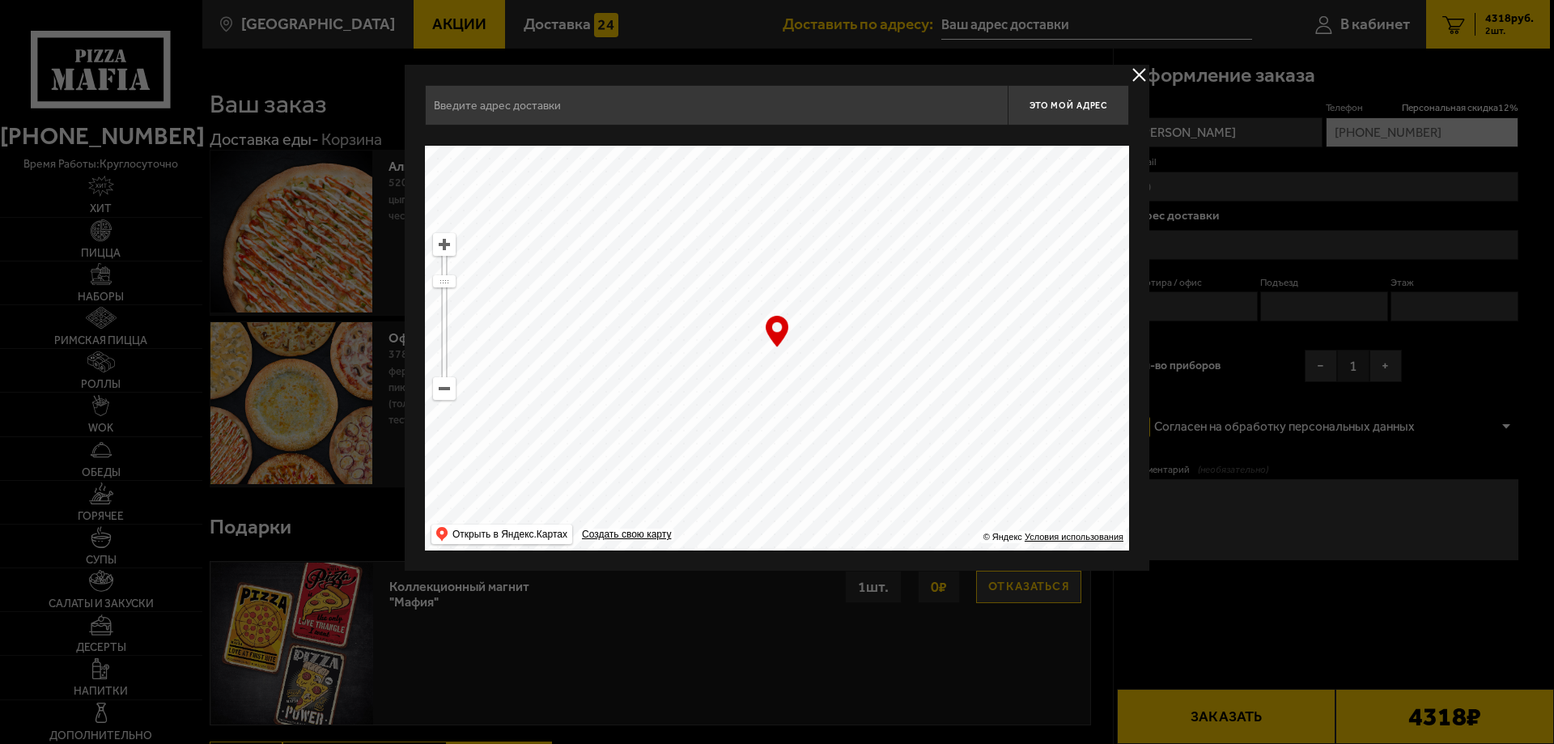
click at [756, 185] on ymaps at bounding box center [777, 348] width 704 height 405
drag, startPoint x: 796, startPoint y: 395, endPoint x: 751, endPoint y: 271, distance: 131.9
click at [751, 271] on ymaps at bounding box center [777, 348] width 704 height 405
type input "[STREET_ADDRESS]"
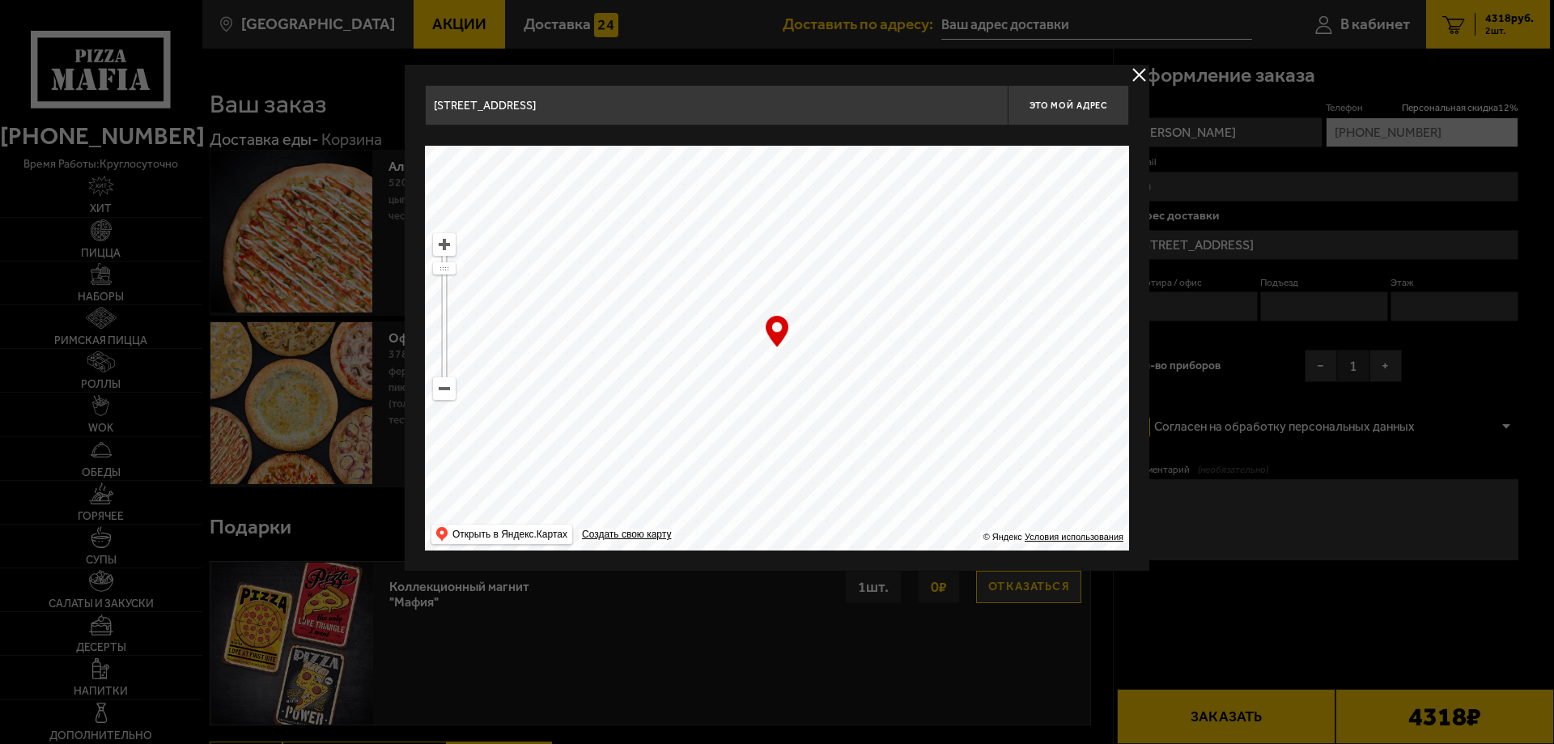
drag, startPoint x: 748, startPoint y: 372, endPoint x: 736, endPoint y: 321, distance: 52.2
click at [736, 321] on ymaps at bounding box center [777, 348] width 704 height 405
drag, startPoint x: 748, startPoint y: 377, endPoint x: 715, endPoint y: 264, distance: 118.1
click at [715, 264] on ymaps at bounding box center [777, 348] width 704 height 405
click at [440, 384] on ymaps at bounding box center [444, 388] width 21 height 21
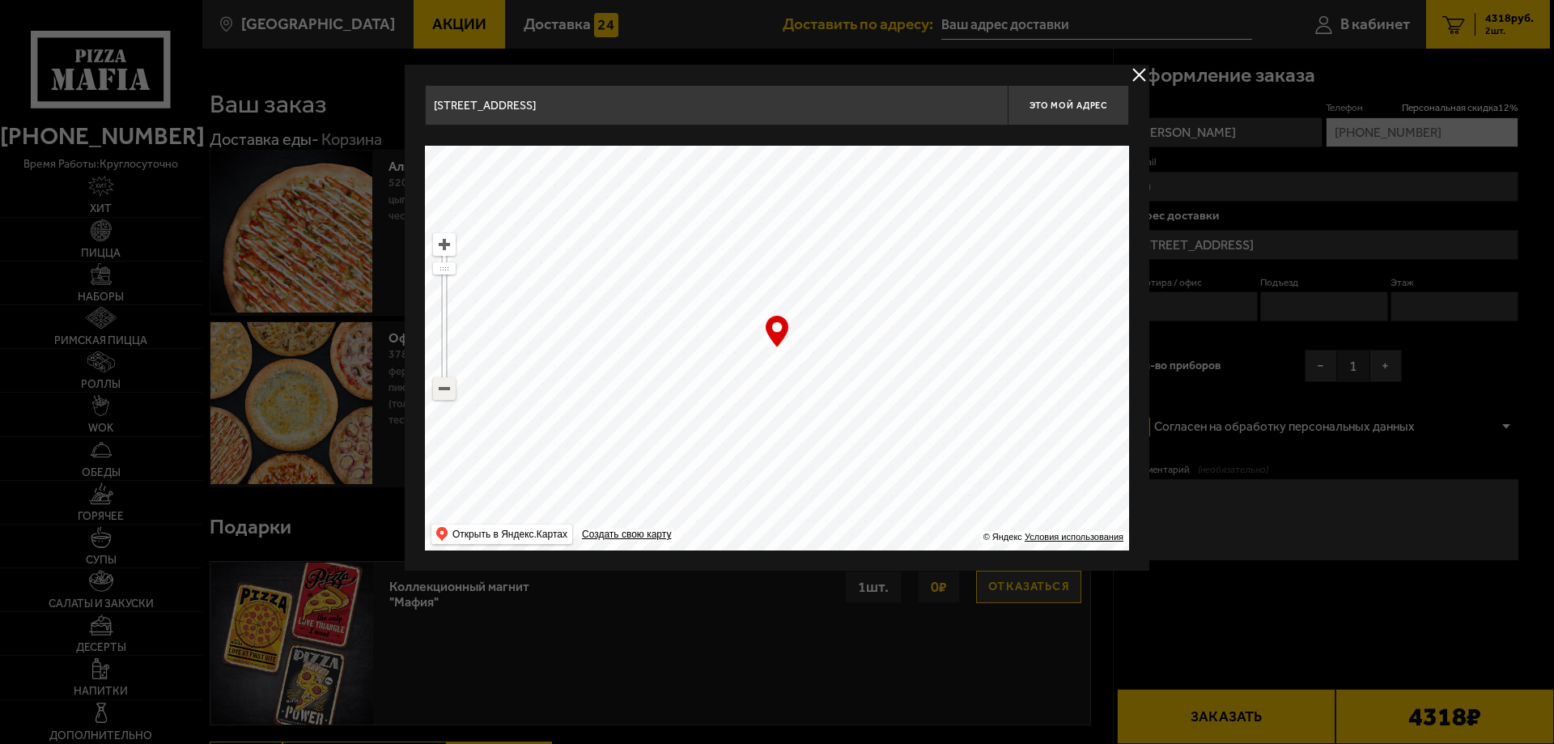
click at [440, 384] on ymaps at bounding box center [444, 388] width 21 height 21
drag, startPoint x: 756, startPoint y: 474, endPoint x: 692, endPoint y: 246, distance: 237.0
click at [692, 246] on ymaps at bounding box center [777, 348] width 704 height 405
click at [447, 385] on ymaps at bounding box center [444, 388] width 21 height 21
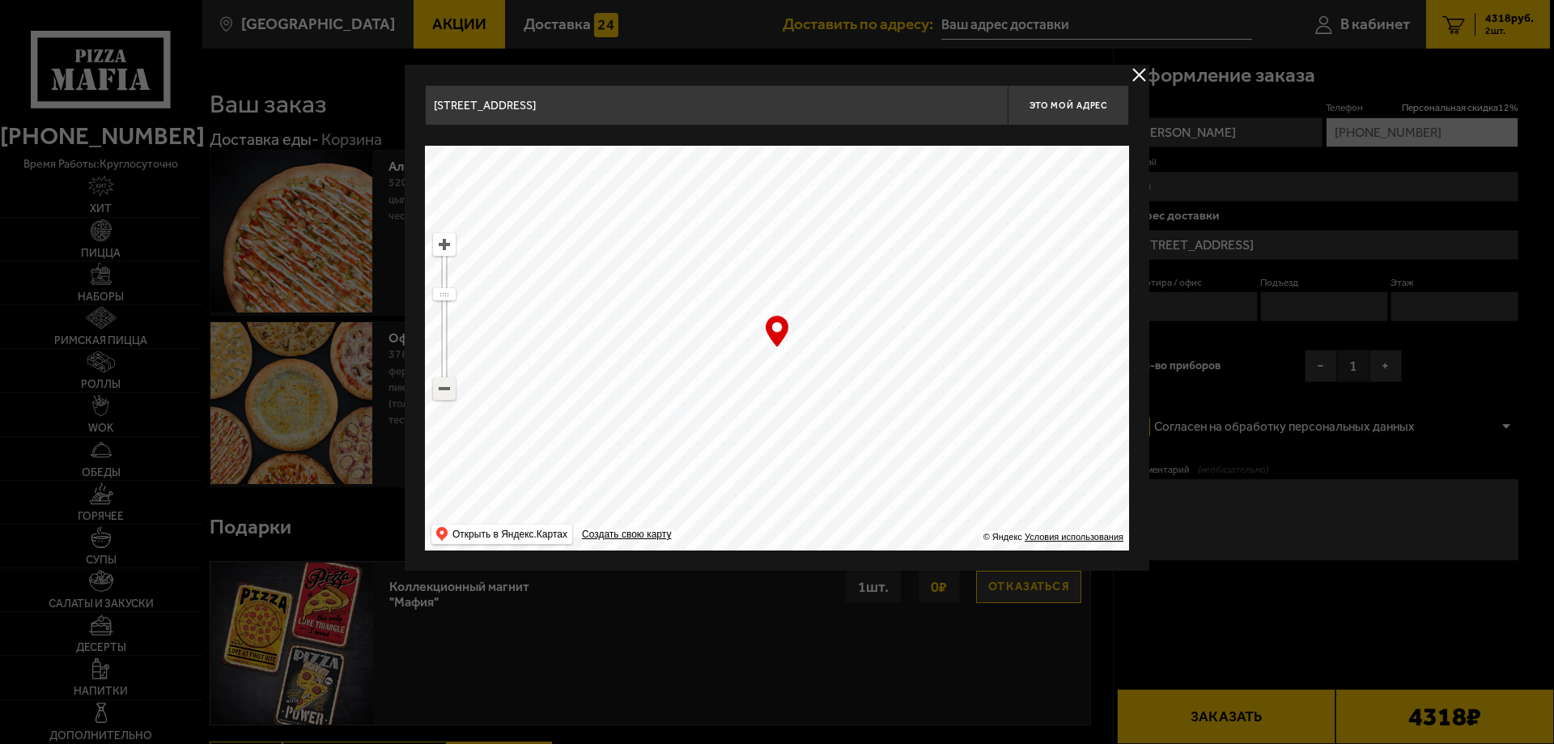
click at [447, 385] on ymaps at bounding box center [444, 388] width 21 height 21
drag, startPoint x: 779, startPoint y: 498, endPoint x: 763, endPoint y: 266, distance: 232.0
click at [763, 266] on ymaps at bounding box center [777, 348] width 704 height 405
click at [440, 248] on ymaps at bounding box center [444, 244] width 21 height 21
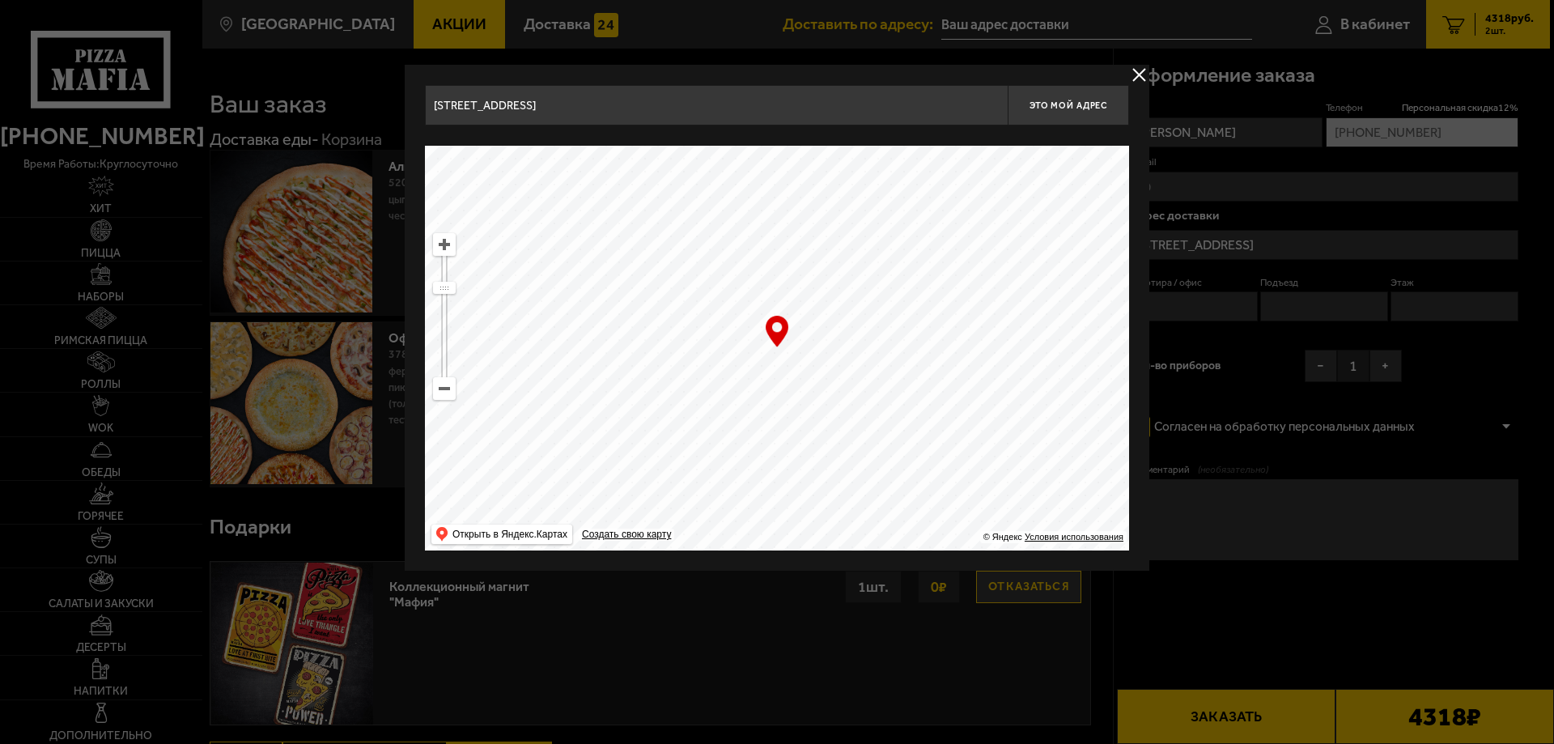
drag, startPoint x: 823, startPoint y: 263, endPoint x: 790, endPoint y: 456, distance: 195.5
click at [790, 456] on ymaps at bounding box center [777, 348] width 704 height 405
click at [441, 249] on ymaps at bounding box center [444, 244] width 21 height 21
drag, startPoint x: 773, startPoint y: 418, endPoint x: 919, endPoint y: 425, distance: 146.7
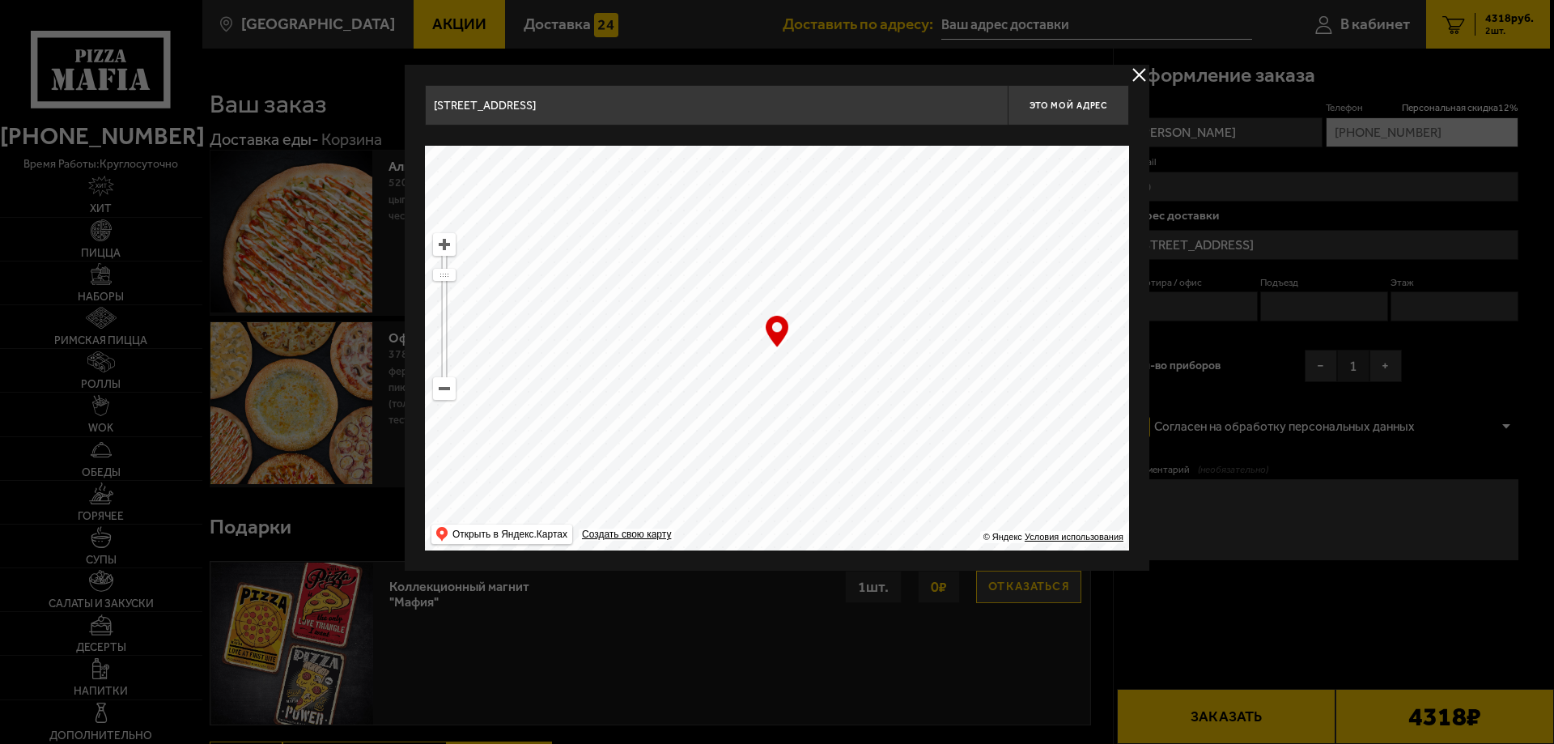
click at [919, 425] on ymaps at bounding box center [777, 348] width 704 height 405
type input "[STREET_ADDRESS]"
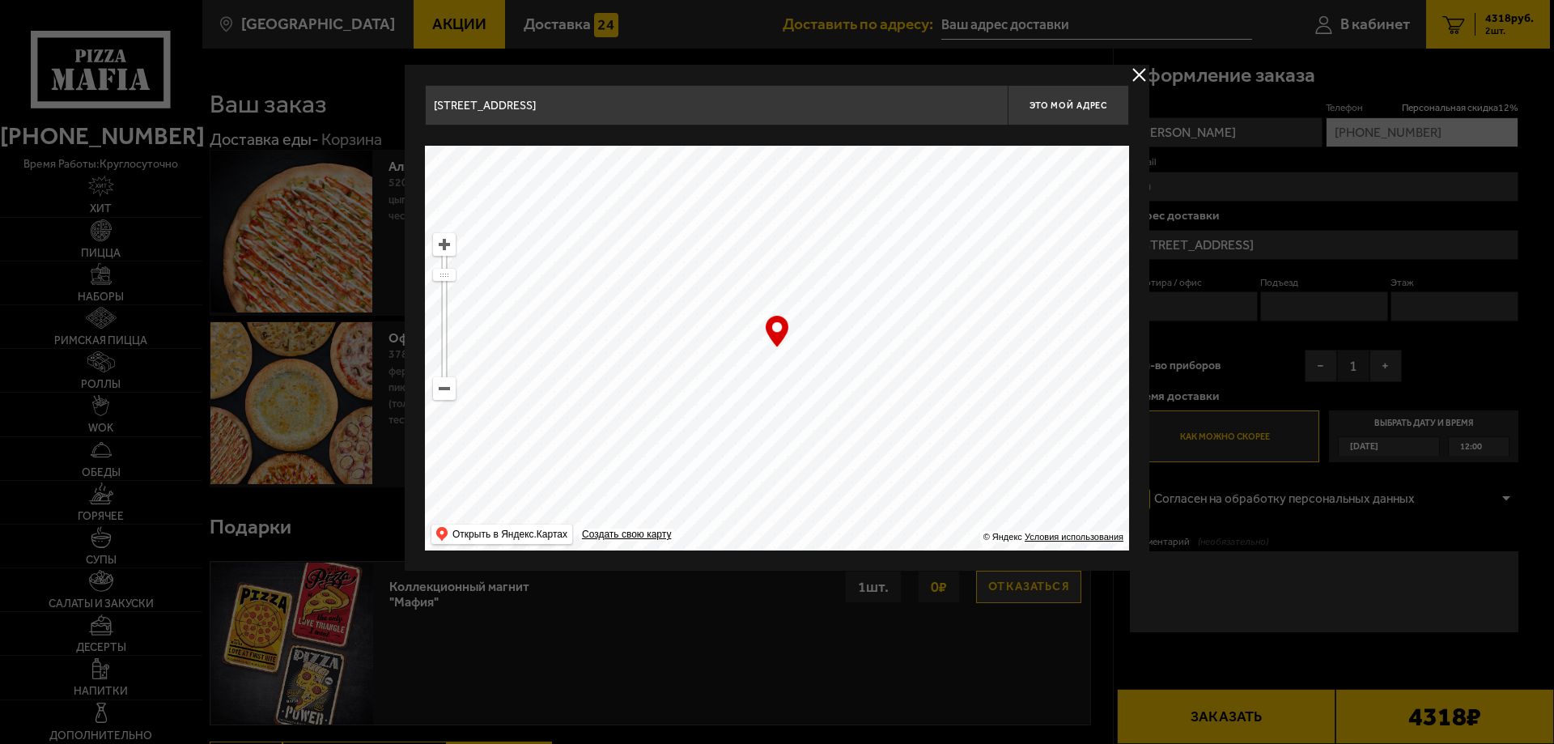
click at [439, 236] on ymaps at bounding box center [444, 244] width 21 height 21
drag, startPoint x: 895, startPoint y: 397, endPoint x: 902, endPoint y: 389, distance: 10.3
click at [902, 389] on ymaps at bounding box center [777, 348] width 704 height 405
drag, startPoint x: 856, startPoint y: 422, endPoint x: 900, endPoint y: 273, distance: 155.2
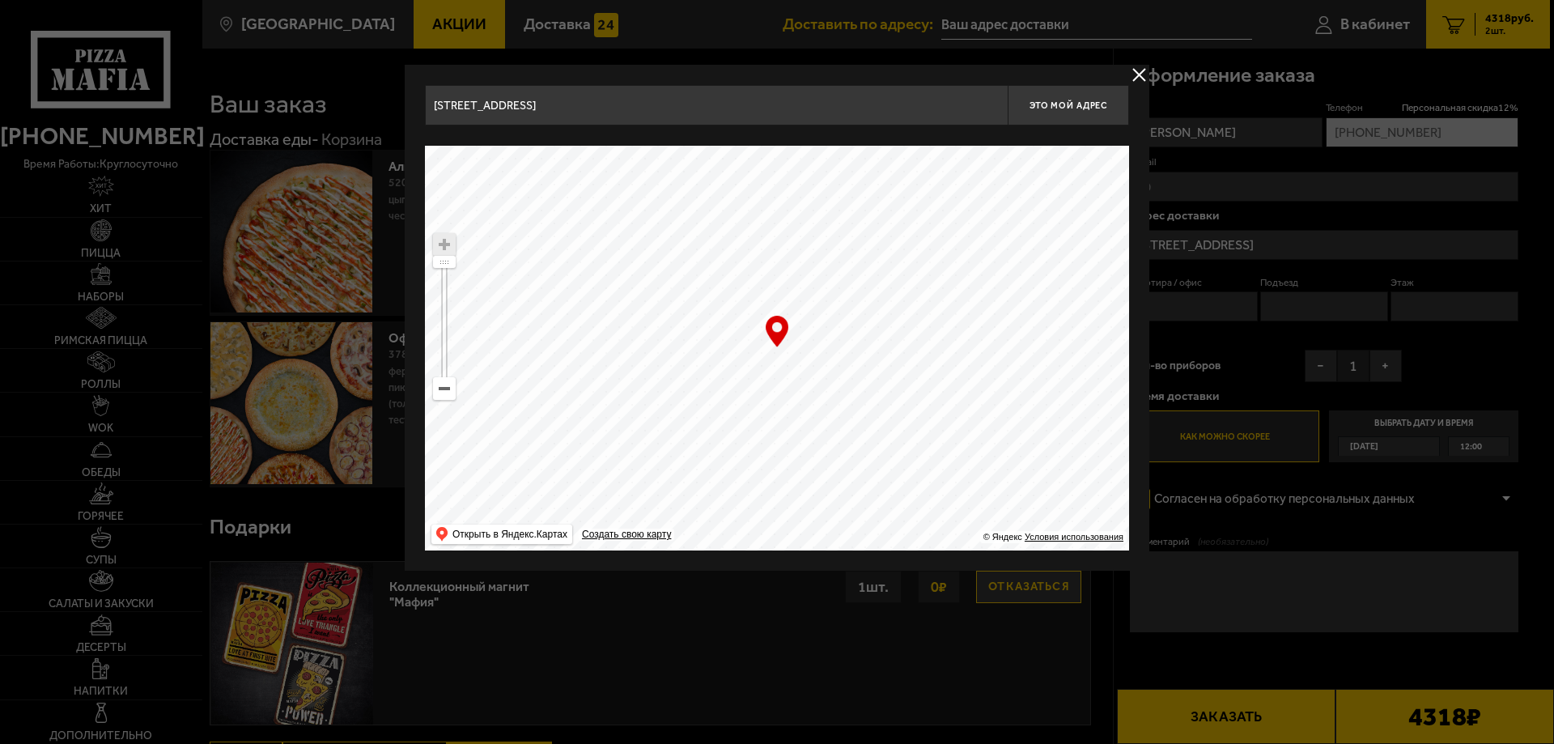
click at [900, 273] on ymaps at bounding box center [777, 348] width 704 height 405
drag, startPoint x: 847, startPoint y: 466, endPoint x: 812, endPoint y: 271, distance: 198.1
click at [812, 271] on ymaps at bounding box center [777, 348] width 704 height 405
drag, startPoint x: 873, startPoint y: 503, endPoint x: 822, endPoint y: 340, distance: 171.2
click at [832, 306] on ymaps at bounding box center [777, 348] width 704 height 405
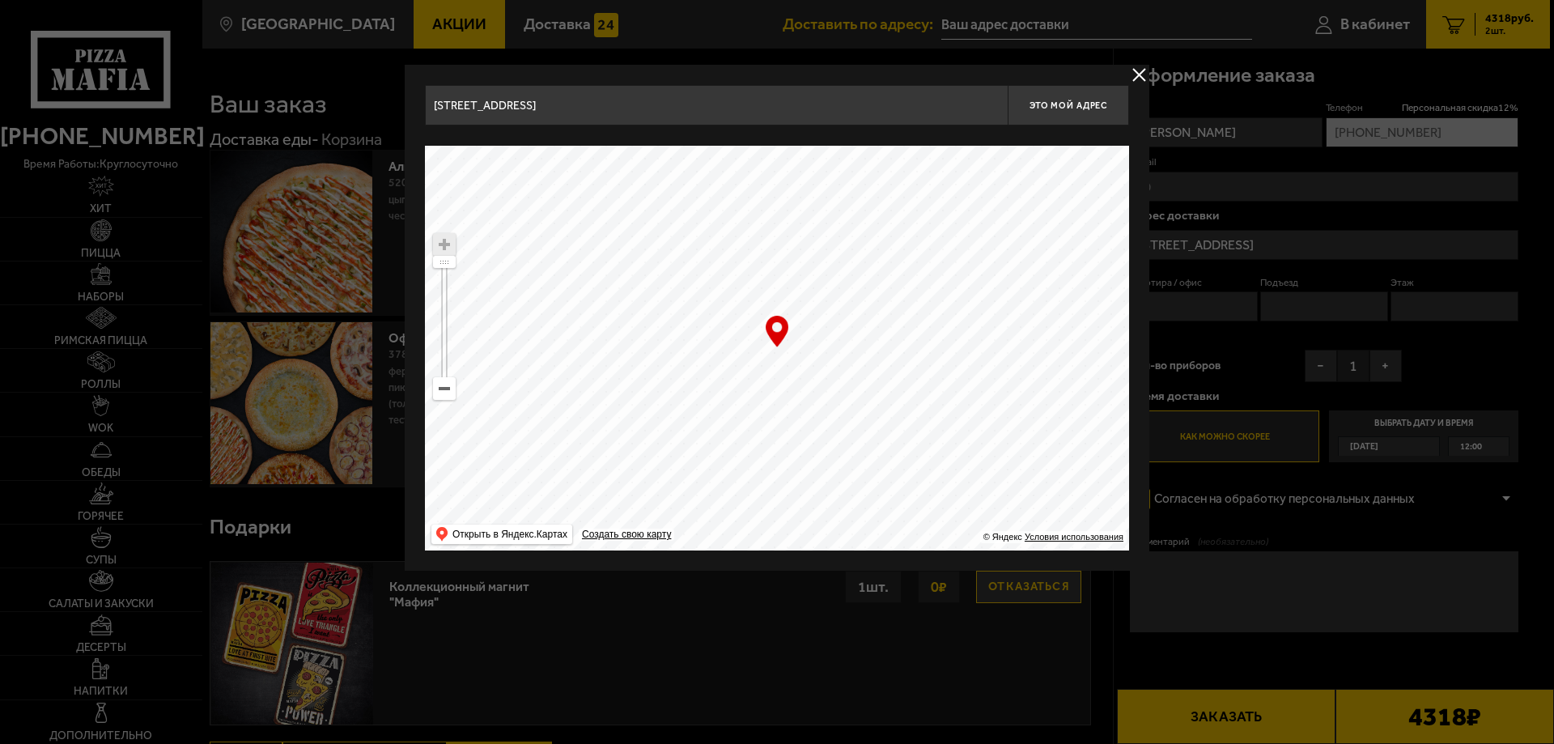
drag, startPoint x: 861, startPoint y: 472, endPoint x: 731, endPoint y: 237, distance: 268.4
click at [731, 237] on ymaps at bounding box center [777, 348] width 704 height 405
drag, startPoint x: 1000, startPoint y: 508, endPoint x: 649, endPoint y: 406, distance: 365.0
click at [650, 406] on ymaps at bounding box center [777, 348] width 704 height 405
type input "[STREET_ADDRESS]"
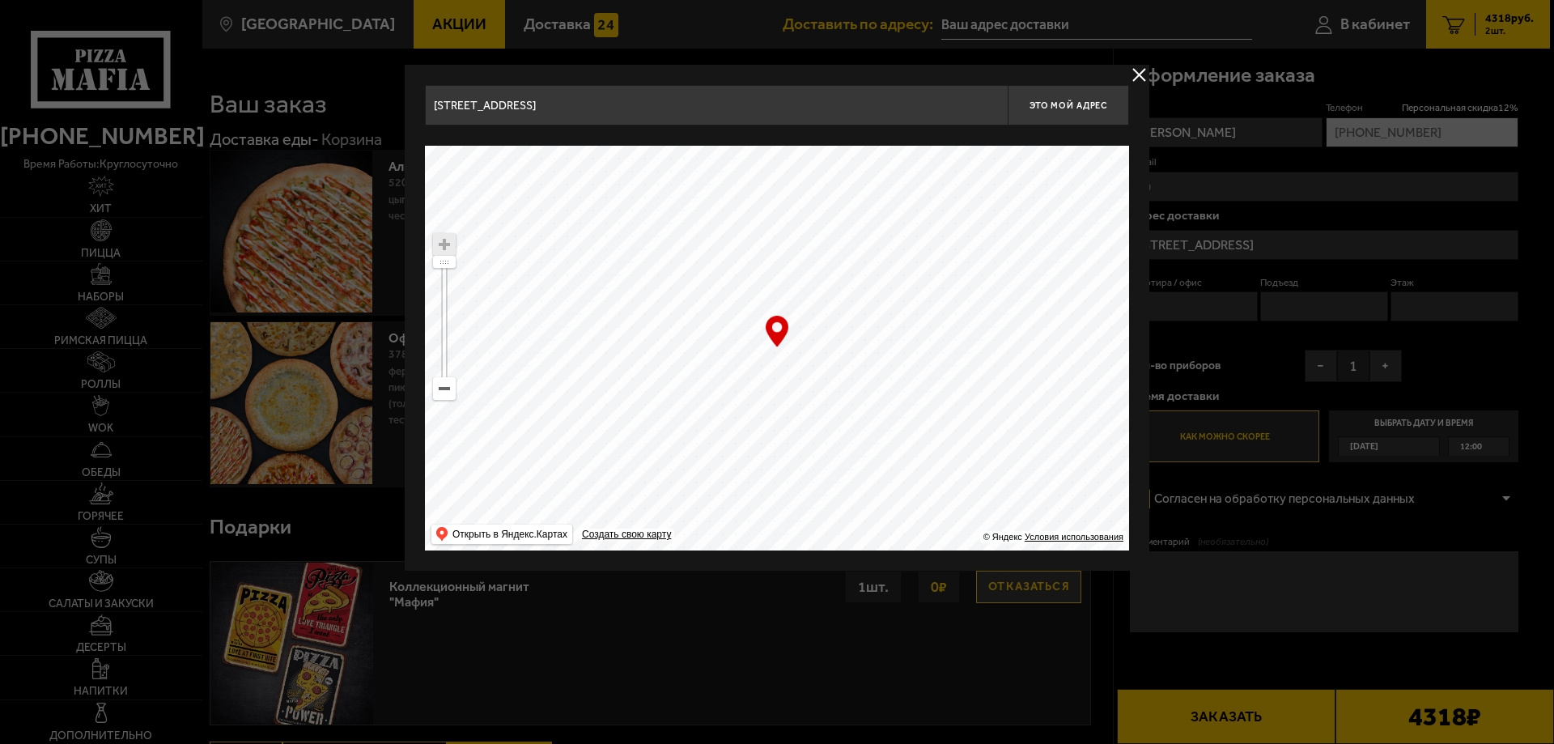
type input "[STREET_ADDRESS]"
drag, startPoint x: 931, startPoint y: 346, endPoint x: 818, endPoint y: 231, distance: 160.2
click at [818, 231] on ymaps at bounding box center [777, 348] width 704 height 405
drag, startPoint x: 1046, startPoint y: 444, endPoint x: 997, endPoint y: 443, distance: 49.4
click at [1016, 451] on ymaps at bounding box center [777, 348] width 704 height 405
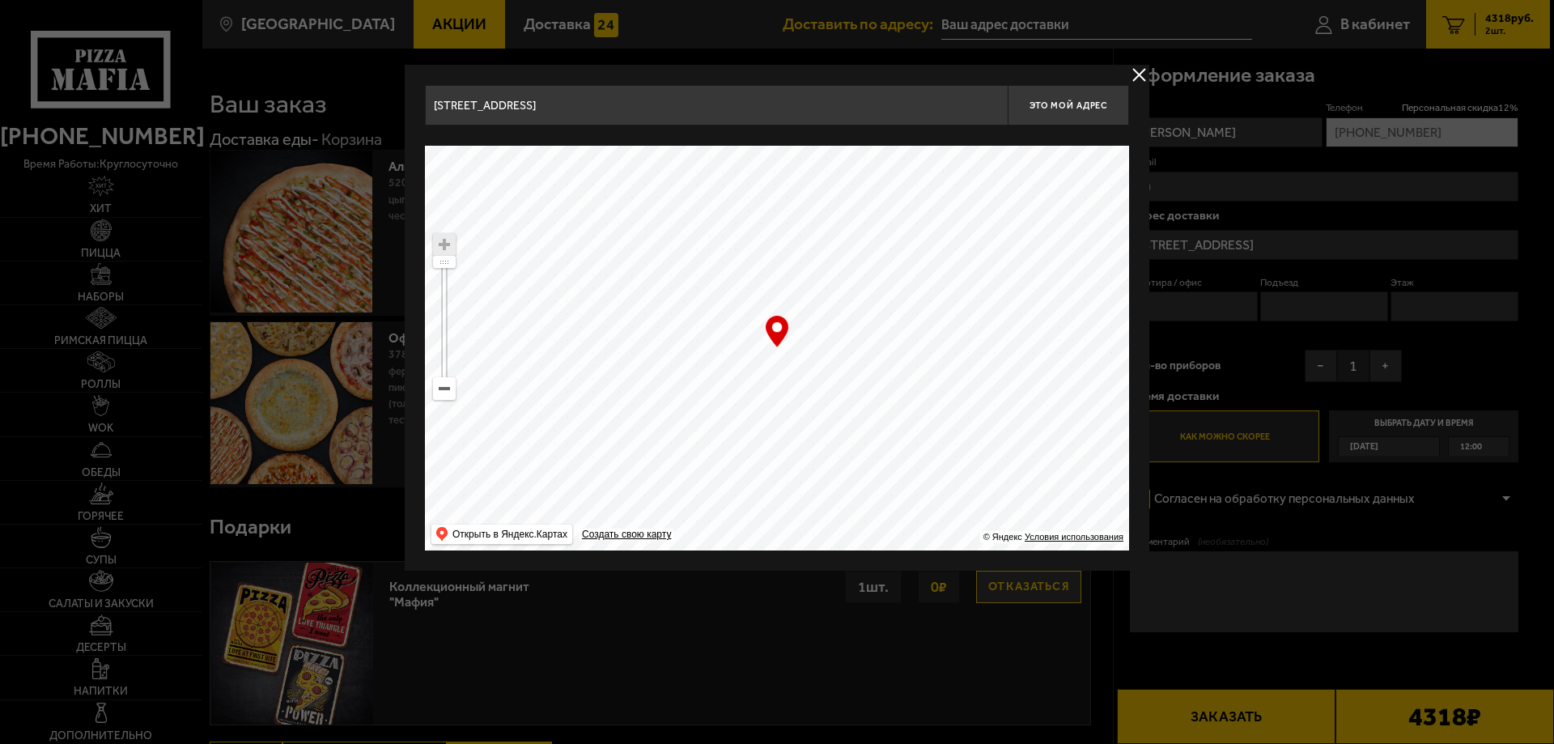
drag, startPoint x: 997, startPoint y: 443, endPoint x: 786, endPoint y: 172, distance: 343.7
click at [791, 175] on ymaps at bounding box center [777, 348] width 704 height 405
drag, startPoint x: 923, startPoint y: 408, endPoint x: 721, endPoint y: 237, distance: 264.1
click at [716, 235] on ymaps at bounding box center [777, 348] width 704 height 405
drag, startPoint x: 1030, startPoint y: 444, endPoint x: 839, endPoint y: 256, distance: 268.4
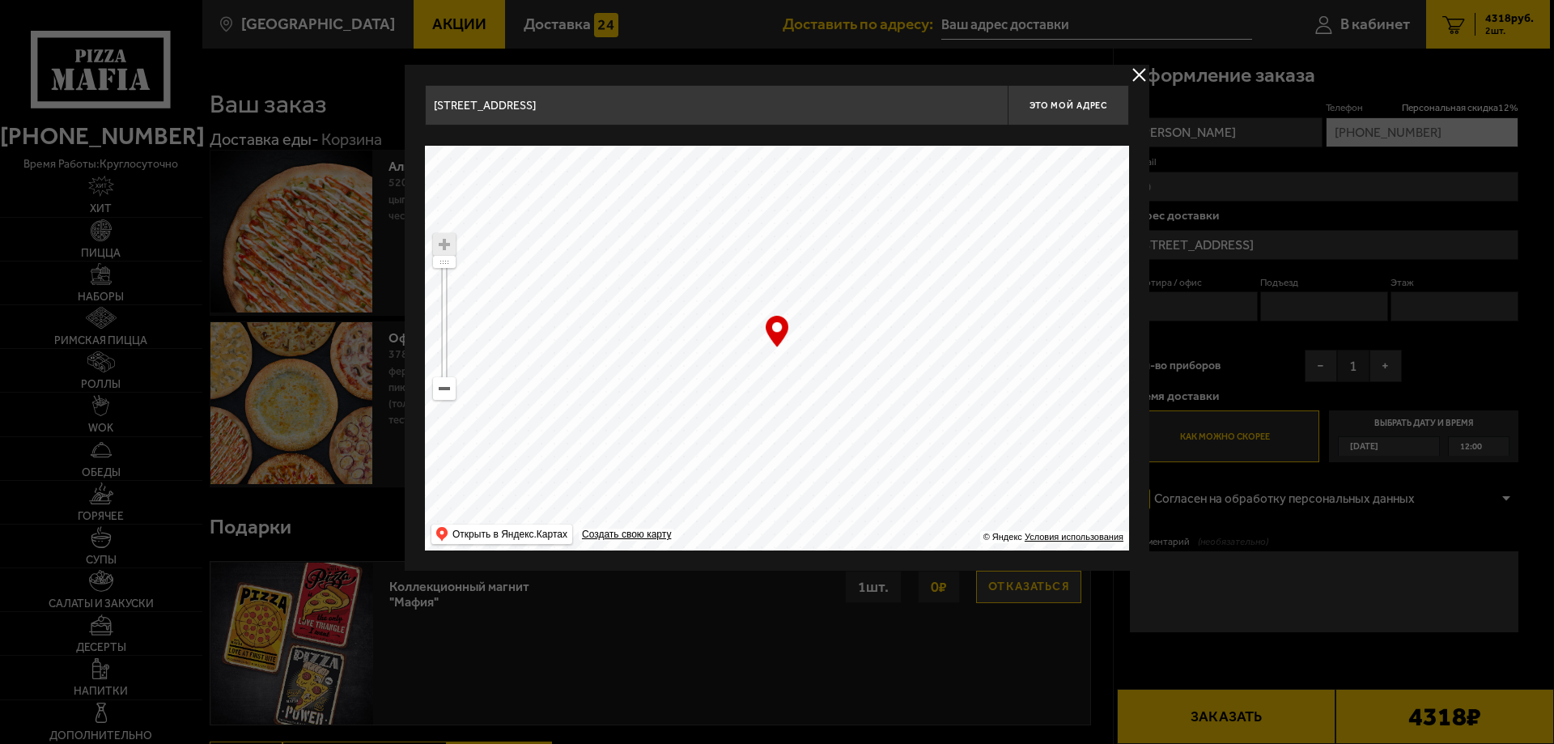
click at [839, 256] on ymaps at bounding box center [777, 348] width 704 height 405
drag, startPoint x: 839, startPoint y: 262, endPoint x: 813, endPoint y: 180, distance: 86.8
click at [813, 180] on ymaps at bounding box center [777, 348] width 704 height 405
drag, startPoint x: 1032, startPoint y: 463, endPoint x: 804, endPoint y: 193, distance: 353.2
click at [804, 193] on ymaps at bounding box center [777, 348] width 704 height 405
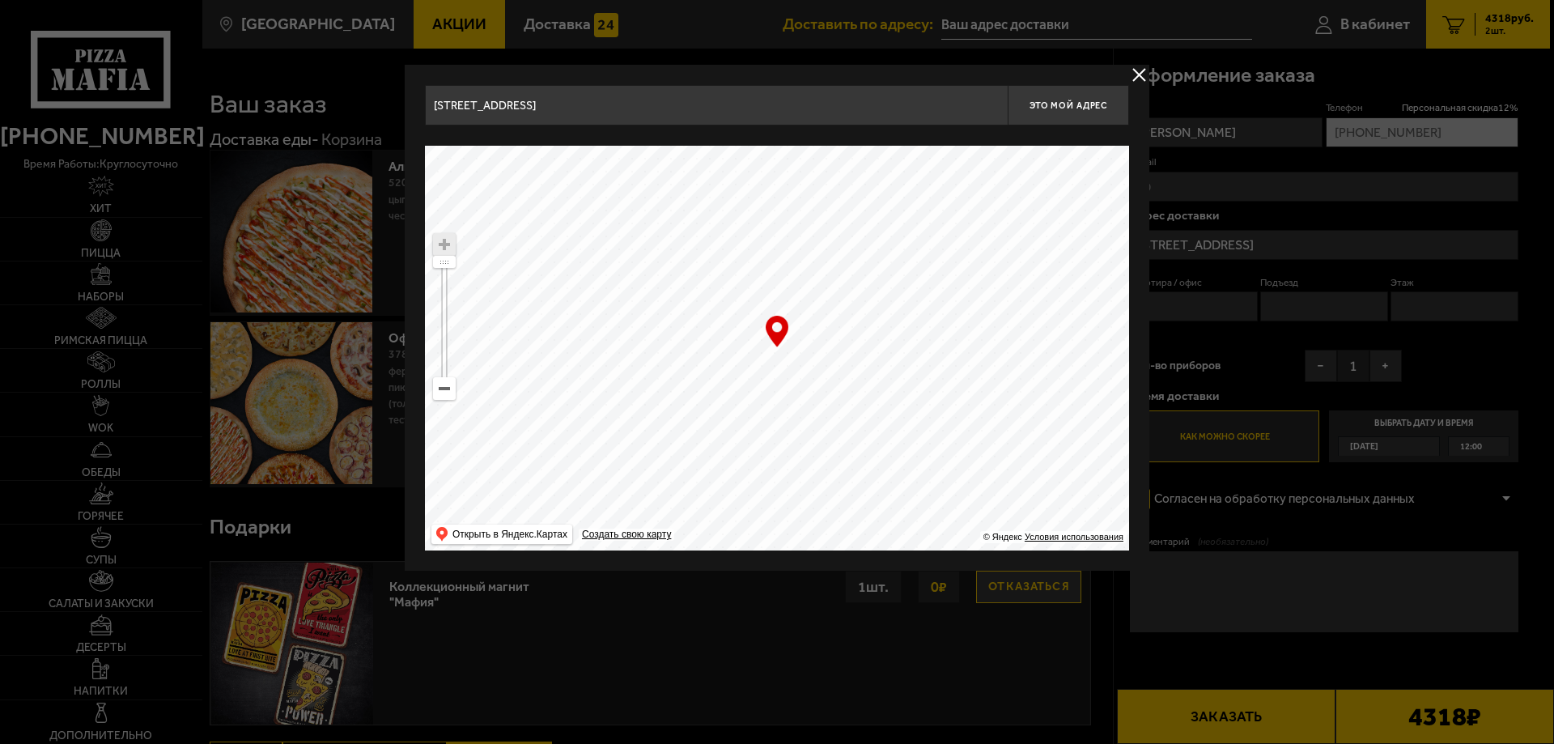
drag, startPoint x: 1043, startPoint y: 474, endPoint x: 837, endPoint y: 368, distance: 232.0
click at [837, 368] on ymaps at bounding box center [777, 348] width 704 height 405
click at [1067, 103] on span "Это мой адрес" at bounding box center [1068, 105] width 78 height 11
type input "[STREET_ADDRESS]"
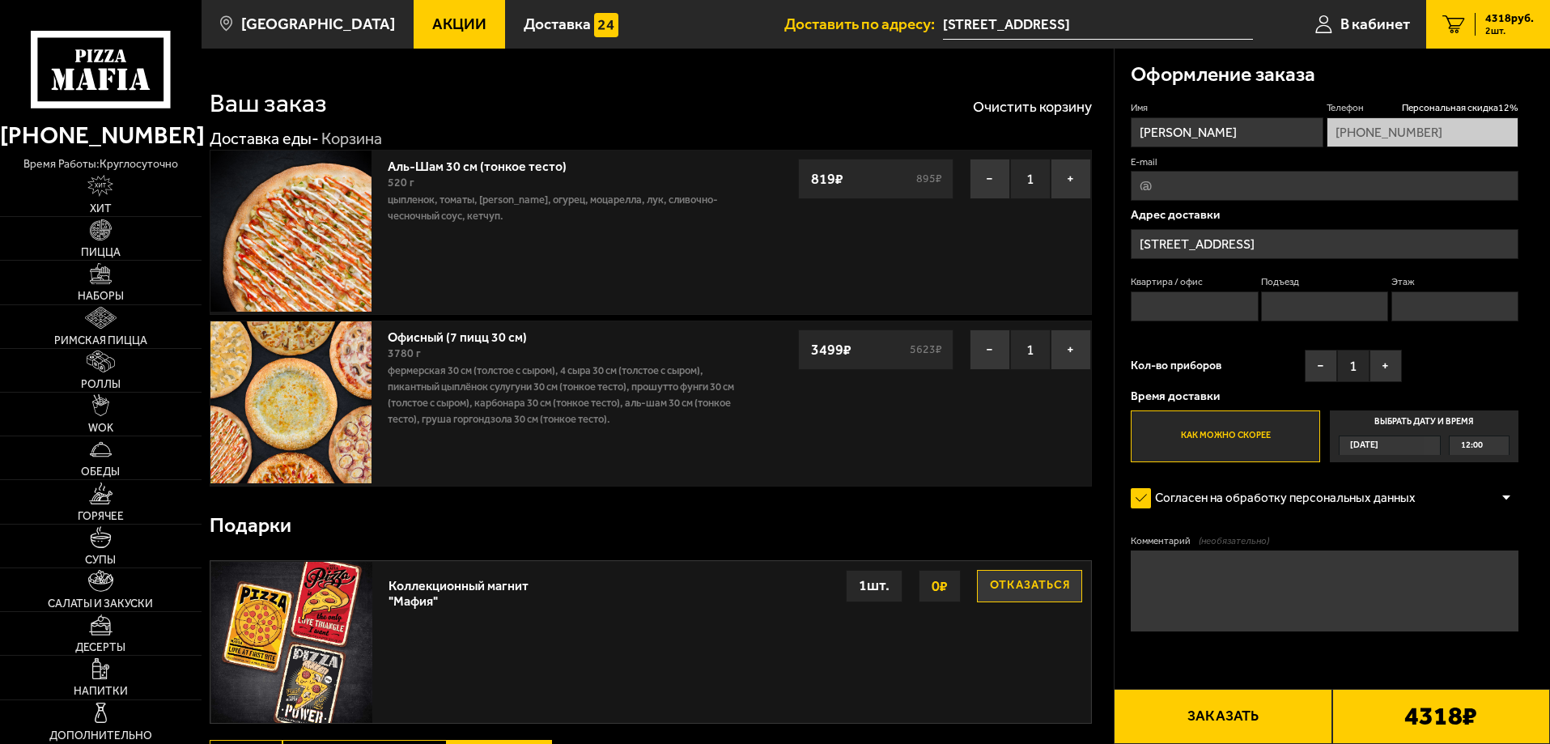
click at [1229, 312] on input "Квартира / офис" at bounding box center [1194, 306] width 127 height 30
click at [1195, 579] on textarea "Комментарий (необязательно)" at bounding box center [1325, 590] width 388 height 81
click at [1385, 579] on textarea "Добрый день около вкусно и точка, Белый форд фокус 3 м916СН" at bounding box center [1325, 590] width 388 height 81
click at [1309, 584] on textarea "Добрый день около вкусно и точка, Белый форд фокус 3" м916СН" at bounding box center [1325, 590] width 388 height 81
type textarea "Добрый день около вкусно и точка, Белый "форд фокус 3" м916СН"
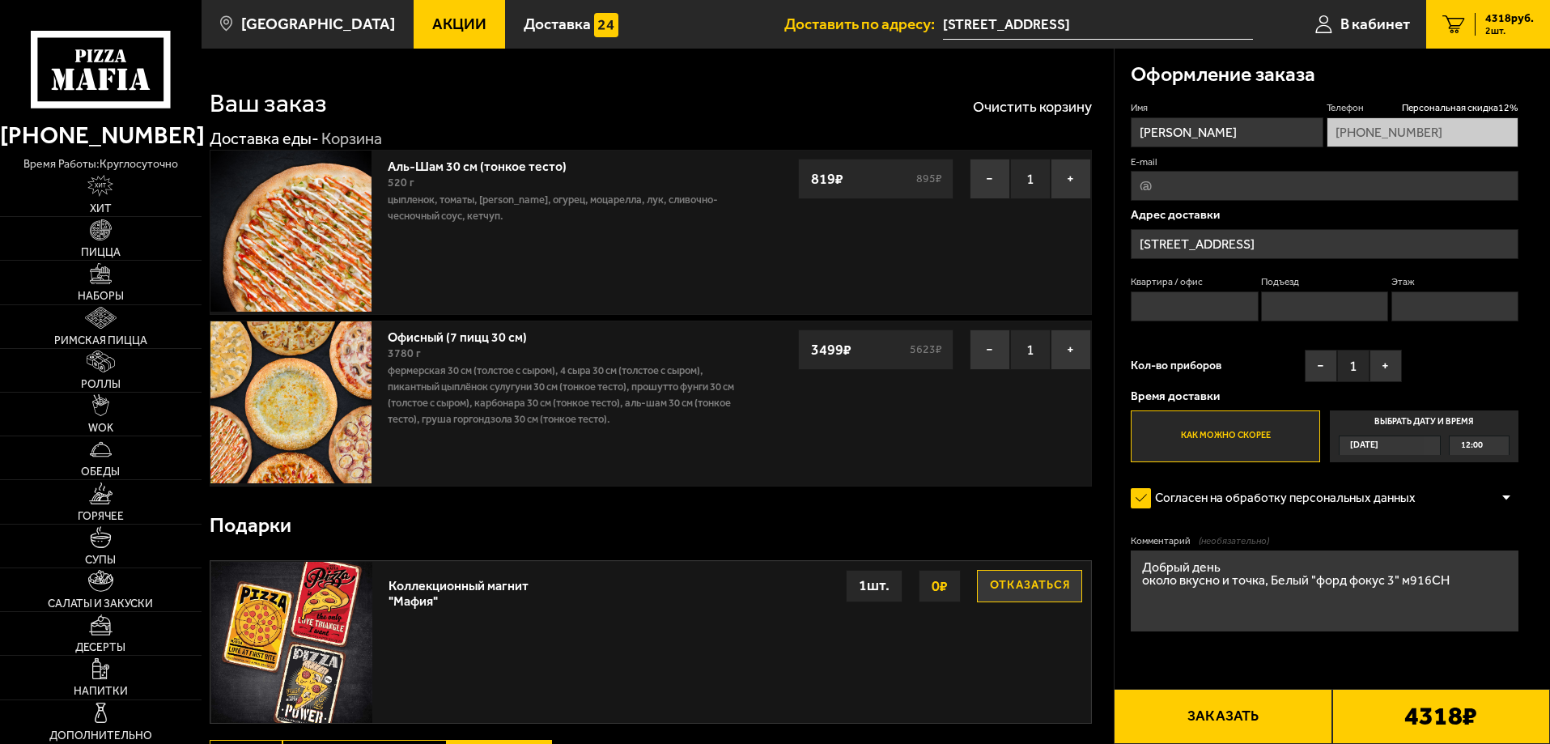
click at [1469, 442] on span "12:00" at bounding box center [1472, 445] width 22 height 19
click at [0, 0] on input "Выбрать дату и время [DATE] 12:00" at bounding box center [0, 0] width 0 height 0
click at [1469, 448] on span "12:00" at bounding box center [1472, 445] width 22 height 19
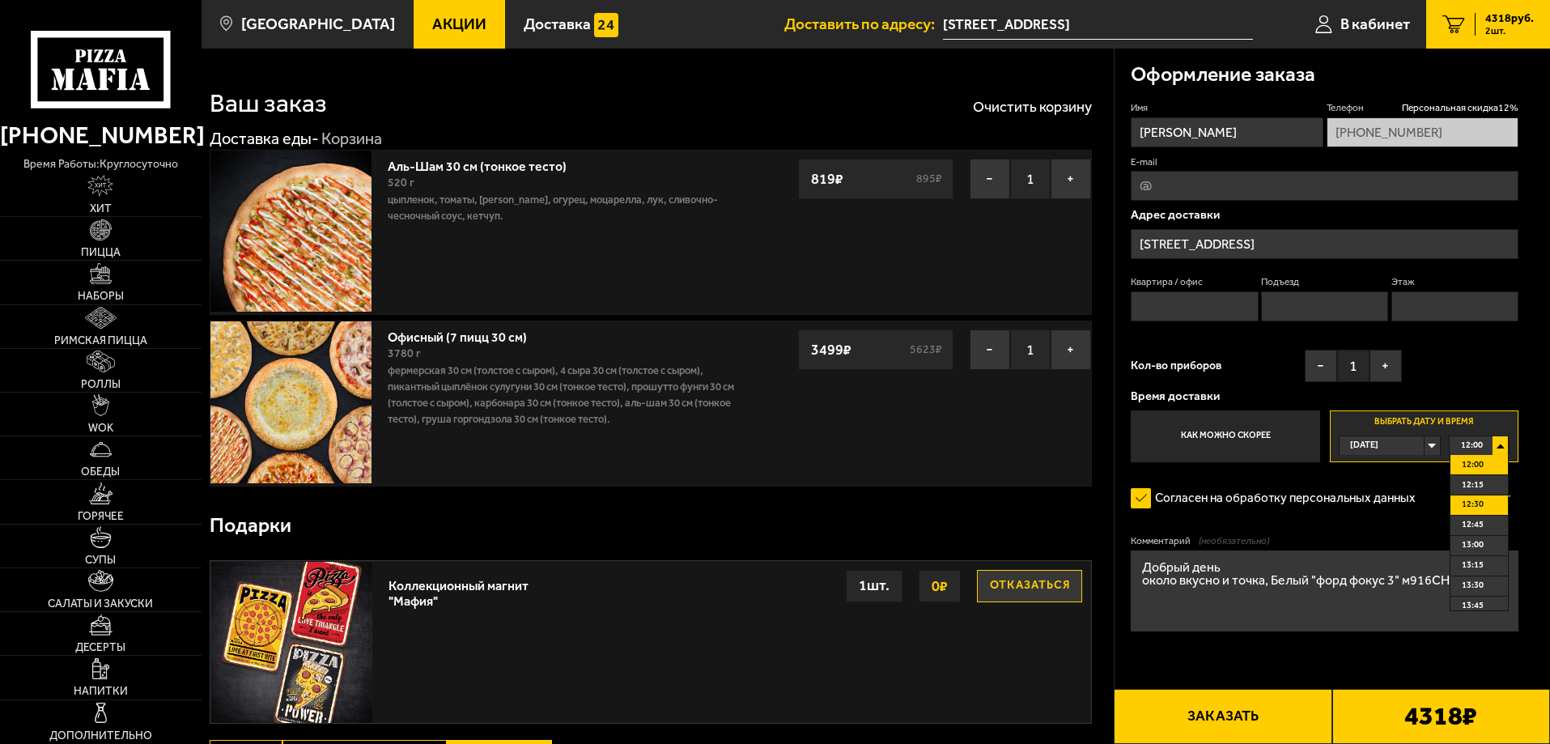
click at [1477, 507] on span "12:30" at bounding box center [1473, 504] width 22 height 19
click at [1391, 376] on button "+" at bounding box center [1385, 366] width 32 height 32
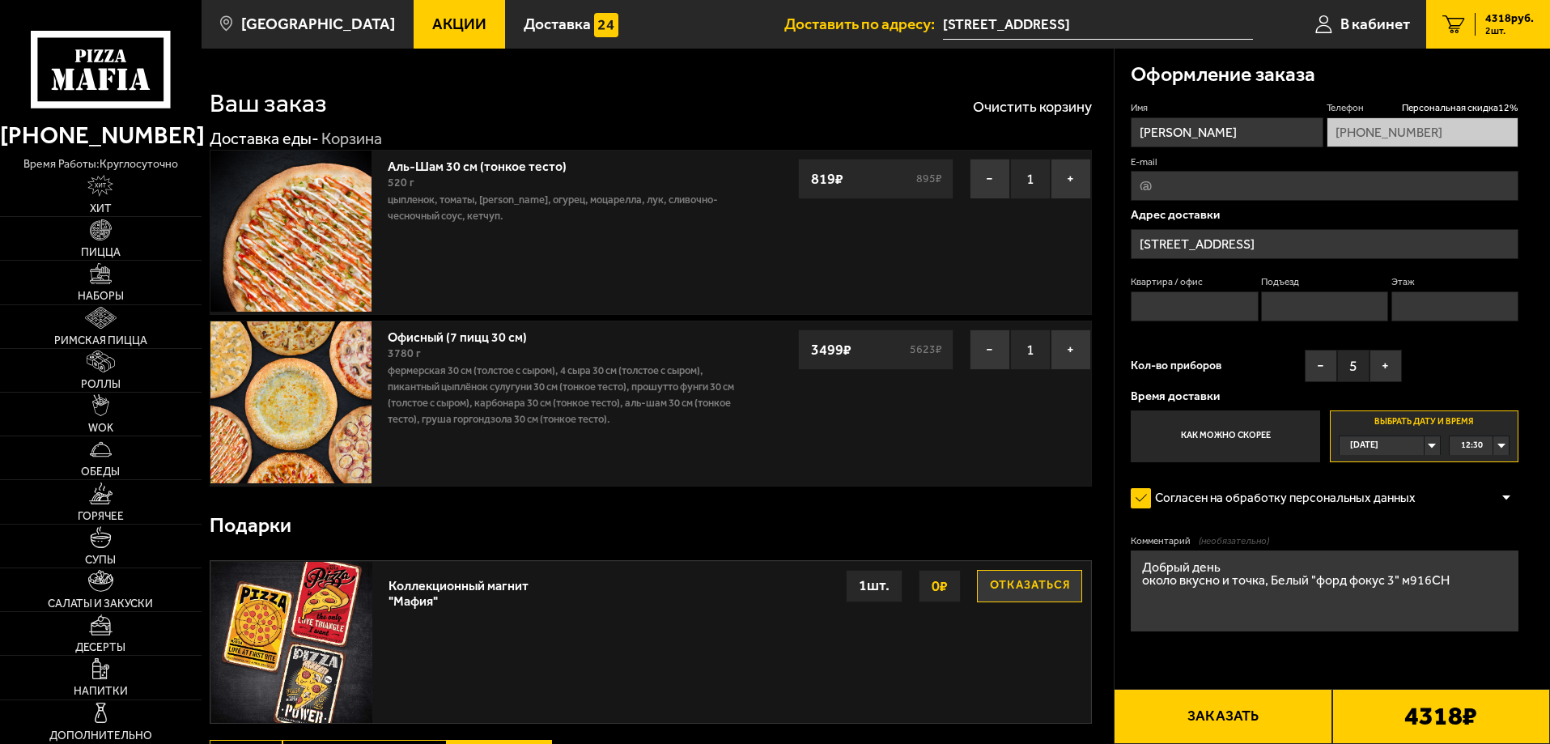
click at [1301, 300] on input "Подъезд" at bounding box center [1324, 306] width 127 height 30
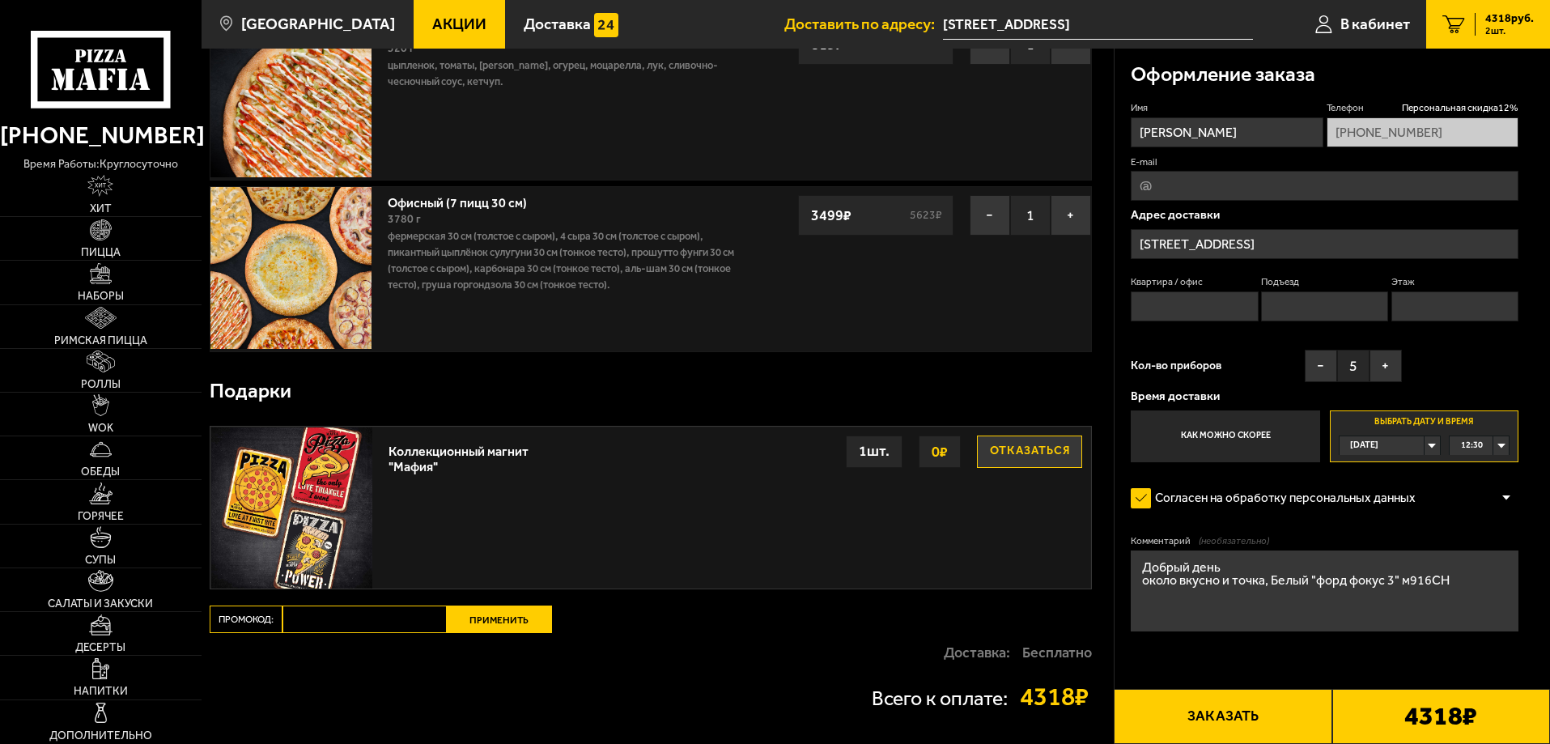
scroll to position [162, 0]
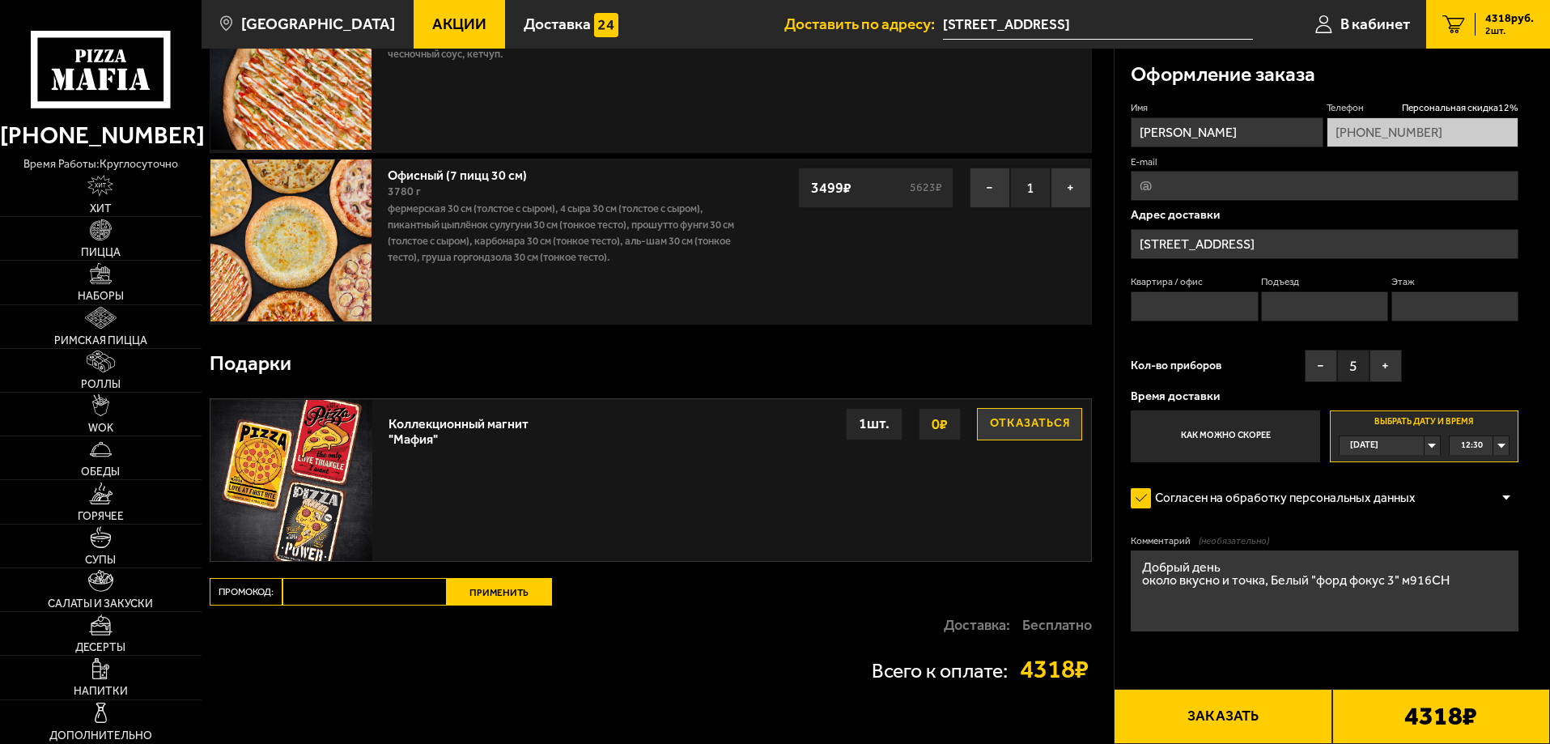
click at [1229, 711] on button "Заказать" at bounding box center [1223, 716] width 218 height 55
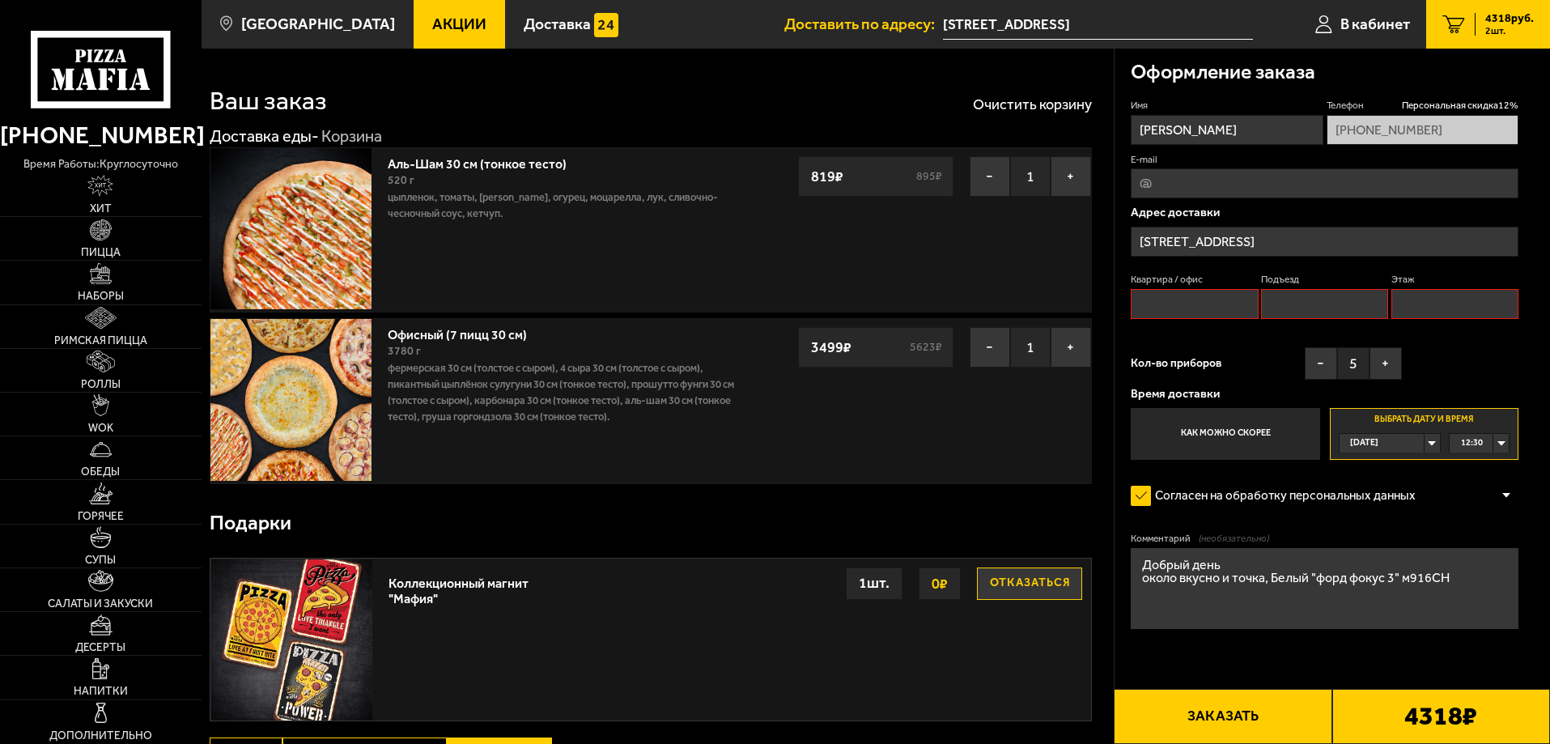
scroll to position [0, 0]
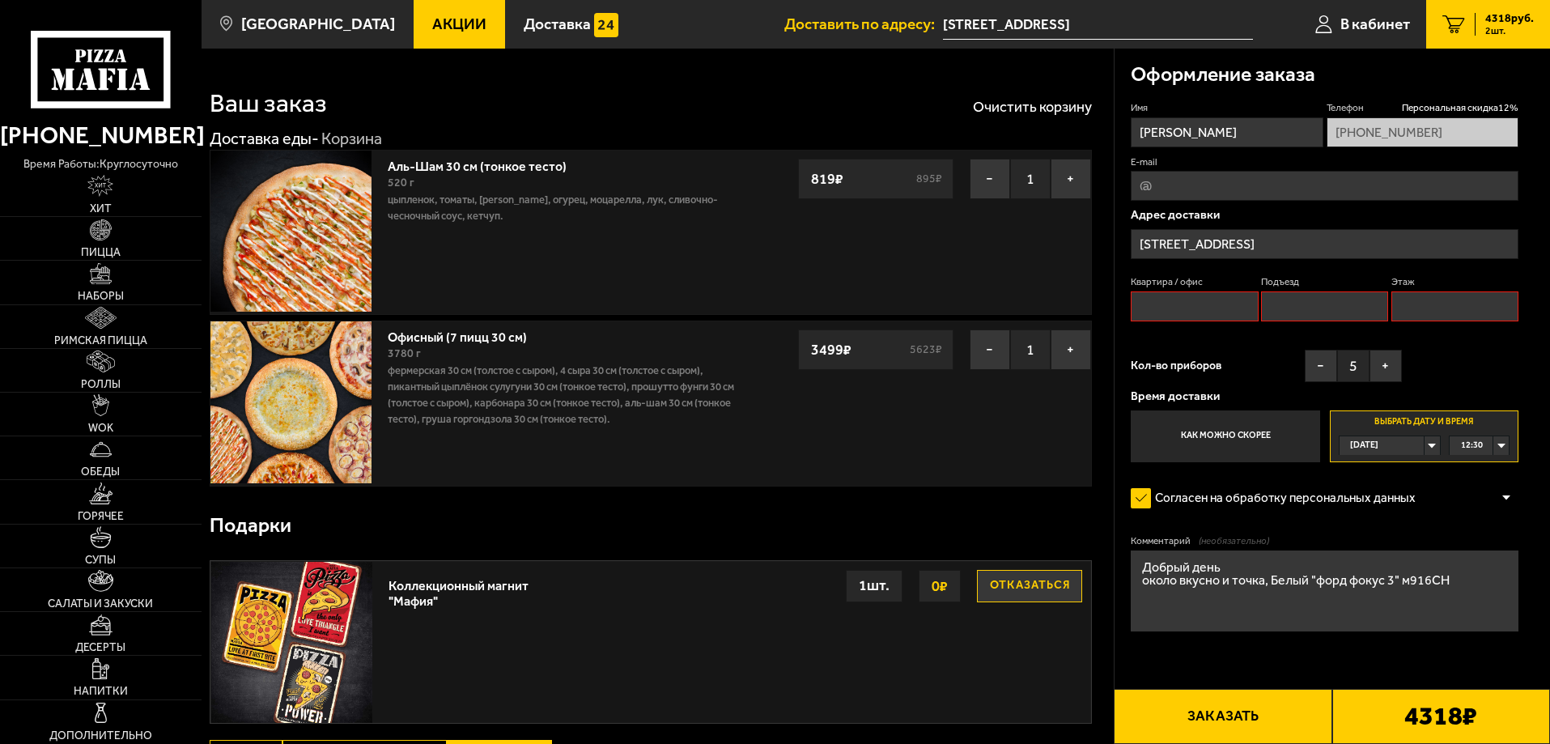
click at [1209, 295] on input "Квартира / офис" at bounding box center [1194, 306] width 127 height 30
type input "4"
click at [1299, 306] on input "Подъезд" at bounding box center [1324, 306] width 127 height 30
click at [1454, 310] on input "Этаж" at bounding box center [1454, 306] width 127 height 30
click at [1191, 710] on button "Заказать" at bounding box center [1223, 716] width 218 height 55
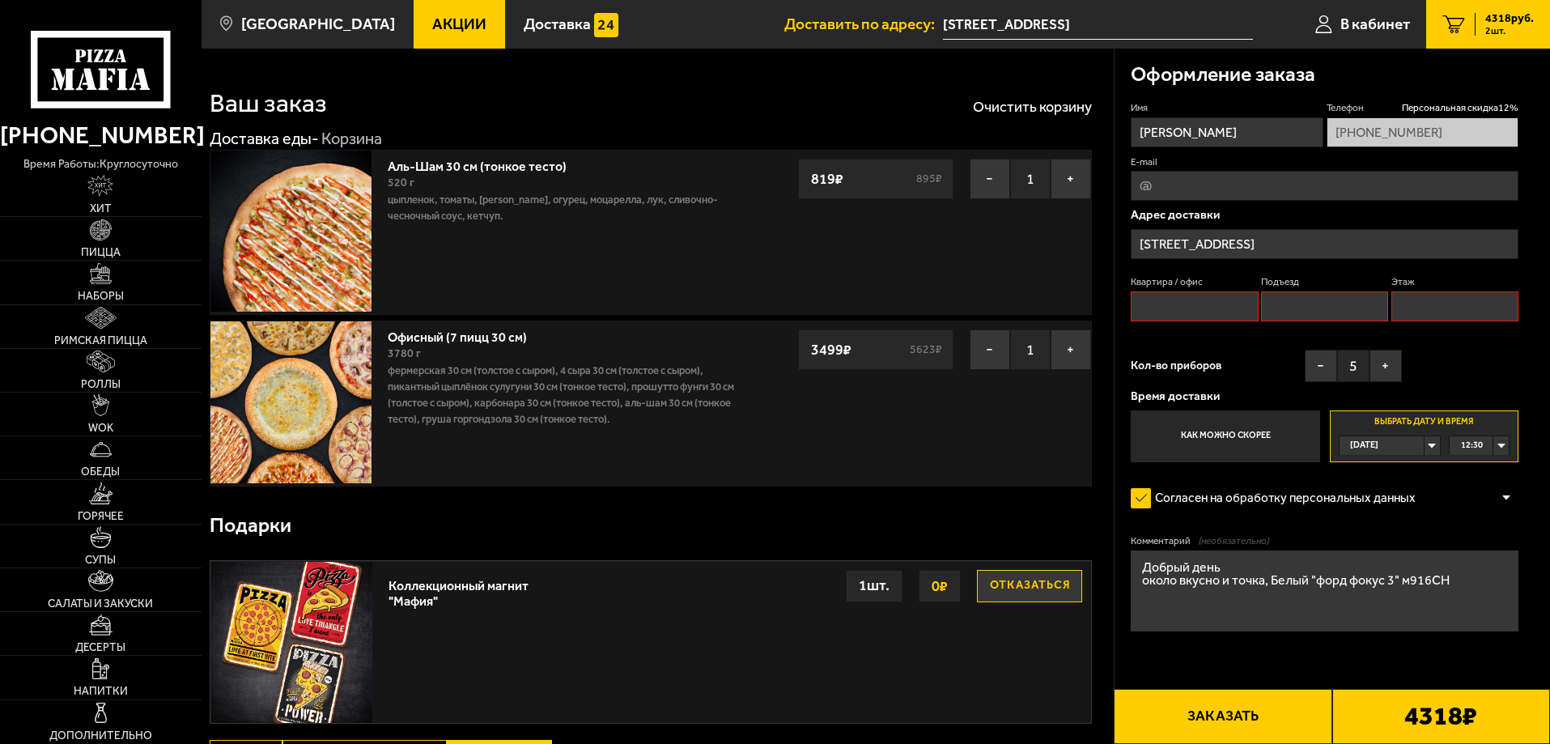
click at [1179, 307] on input "Квартира / офис" at bounding box center [1194, 306] width 127 height 30
type input "9"
type input "1"
type input "6"
click at [1238, 707] on button "Заказать" at bounding box center [1223, 716] width 218 height 55
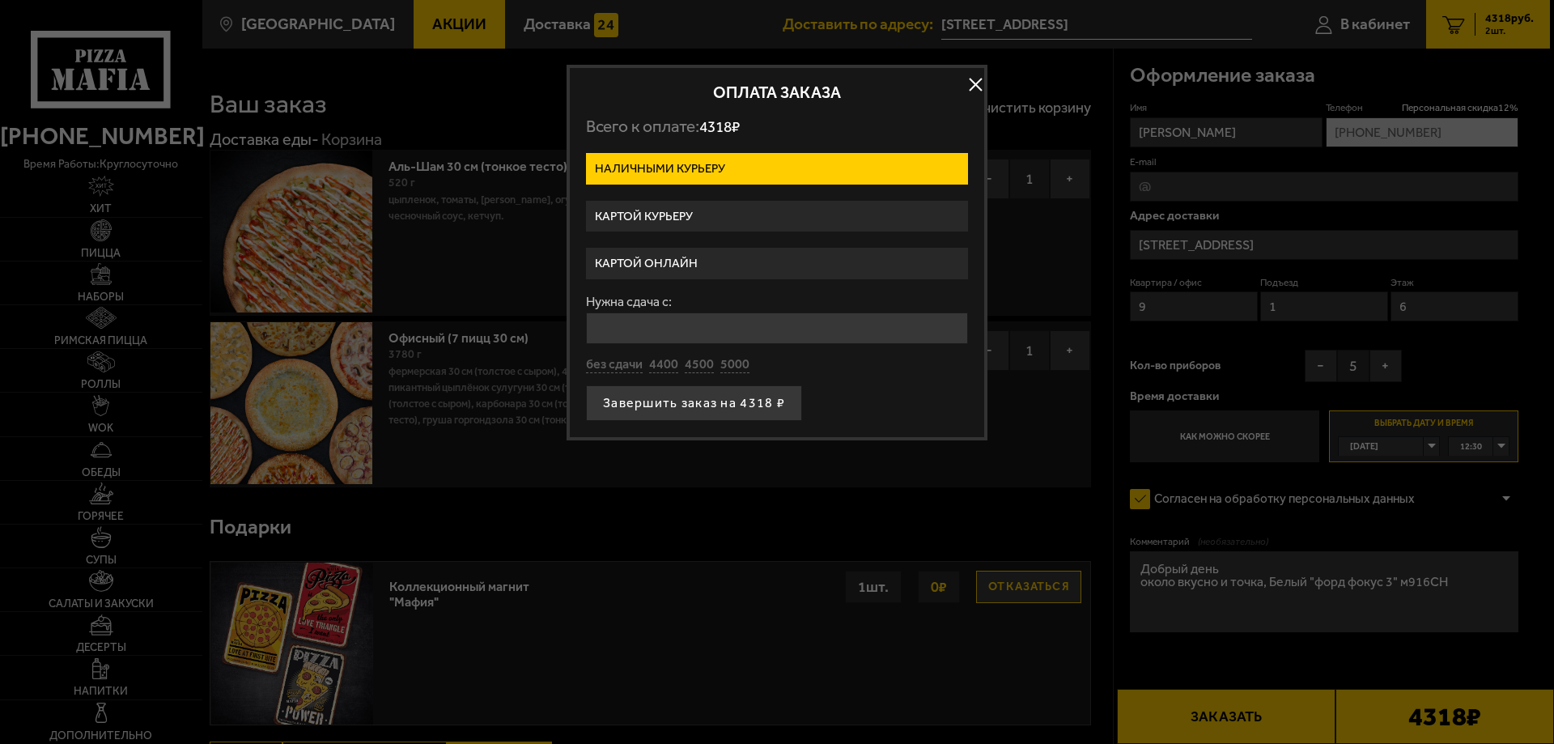
click at [659, 217] on label "Картой курьеру" at bounding box center [777, 217] width 382 height 32
click at [0, 0] on input "Картой курьеру" at bounding box center [0, 0] width 0 height 0
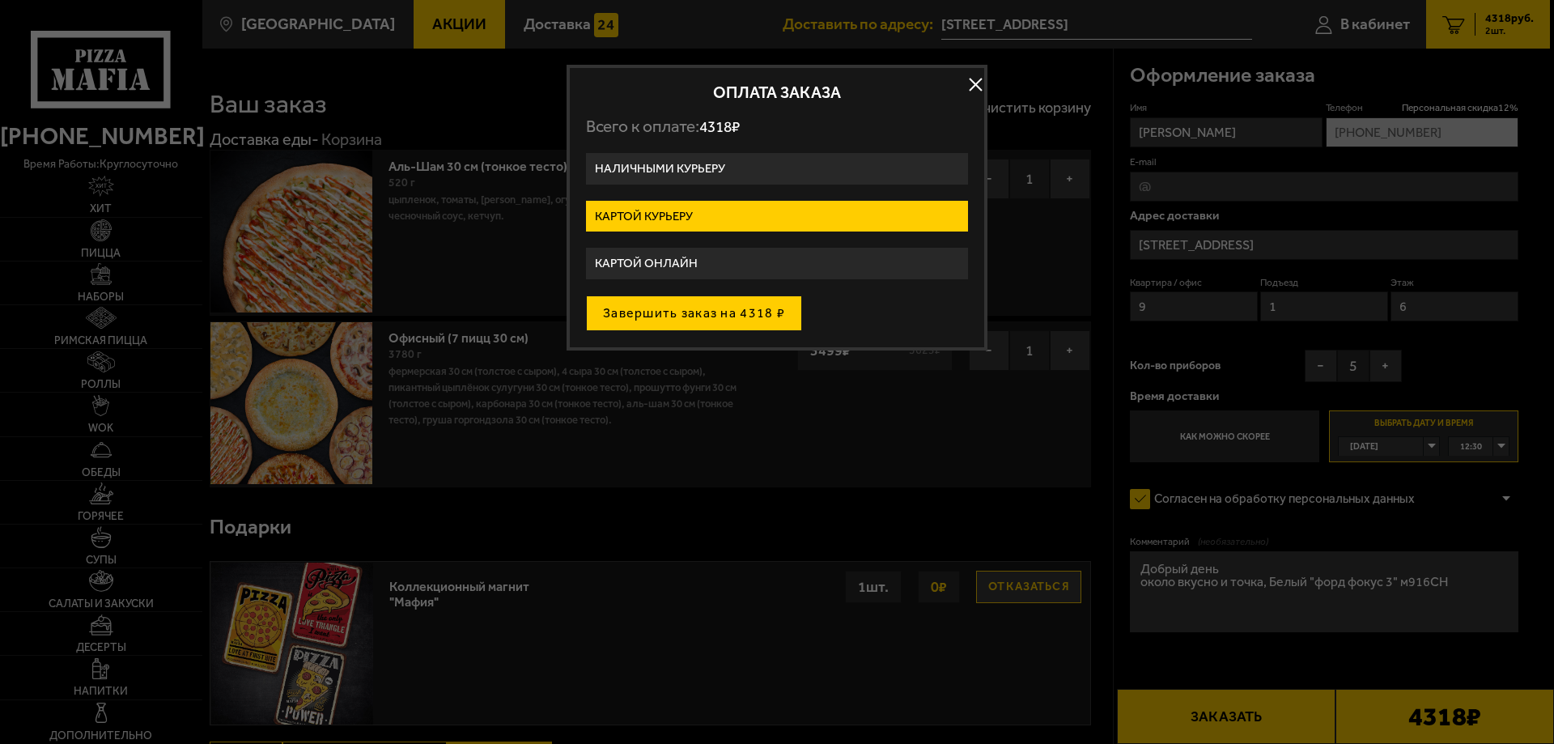
click at [674, 309] on button "Завершить заказ на 4318 ₽" at bounding box center [694, 313] width 216 height 36
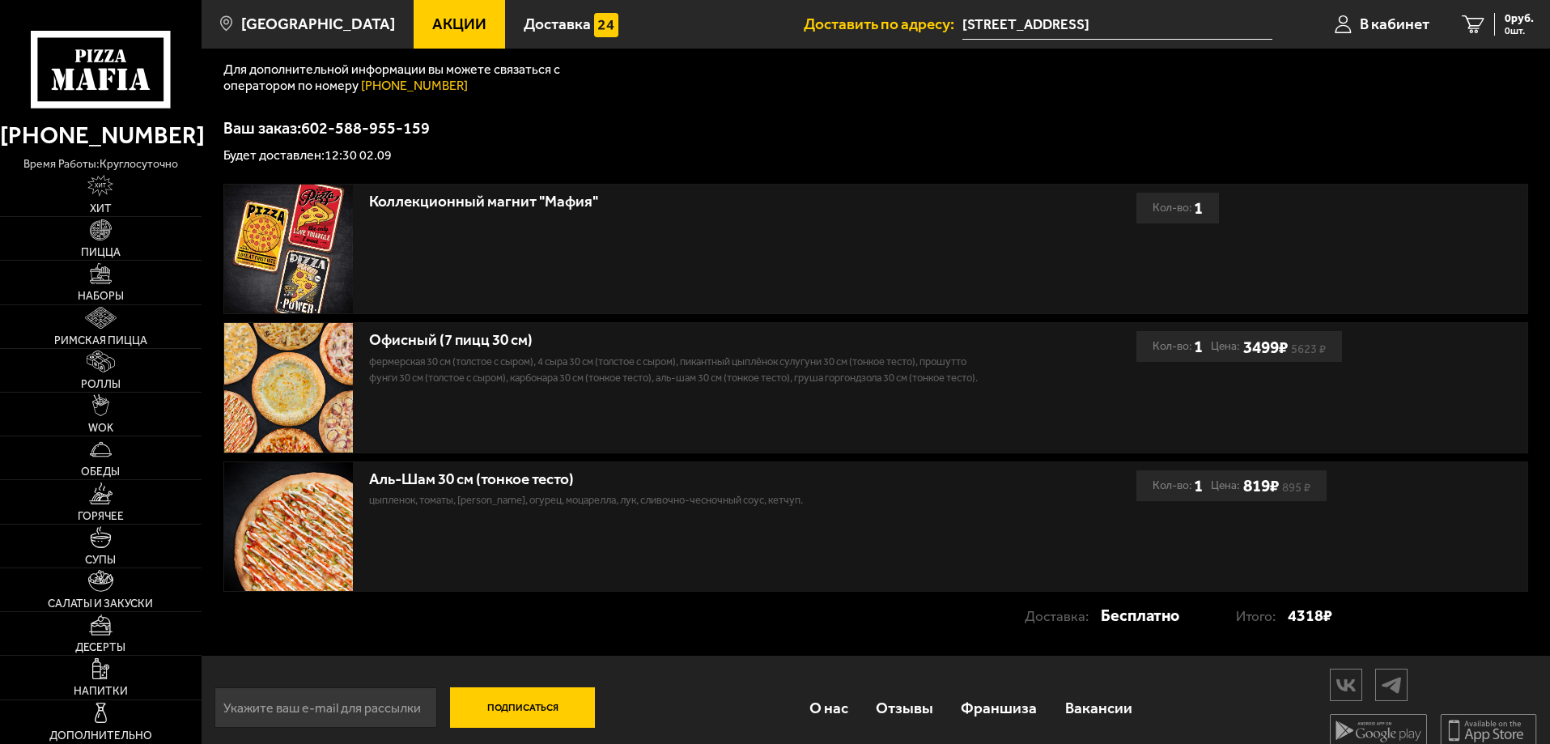
scroll to position [286, 0]
